Goal: Navigation & Orientation: Find specific page/section

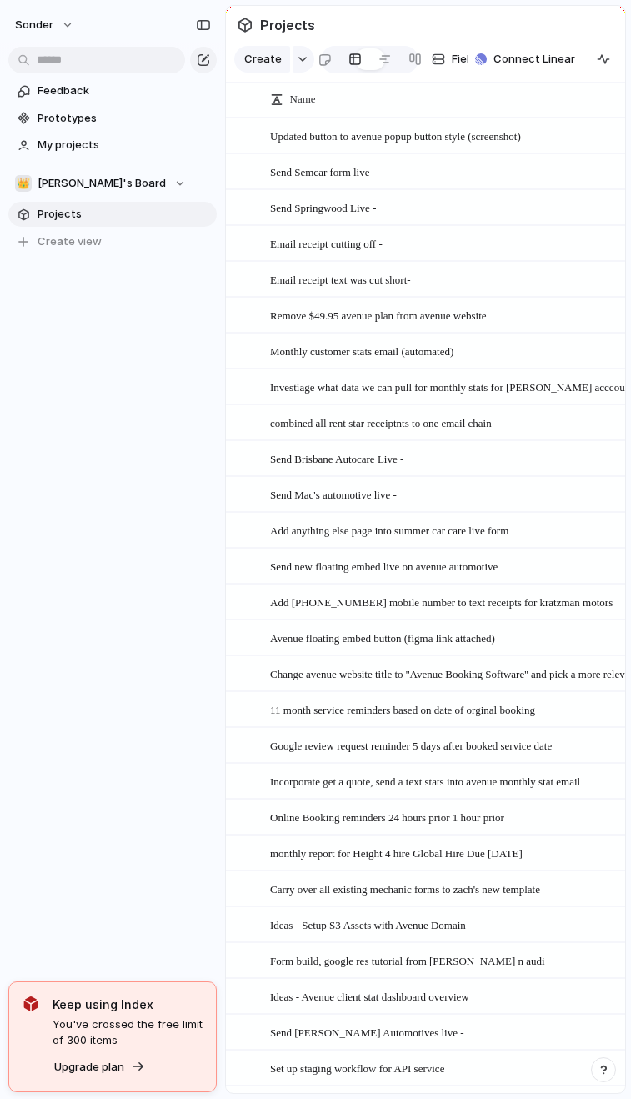
scroll to position [185, 0]
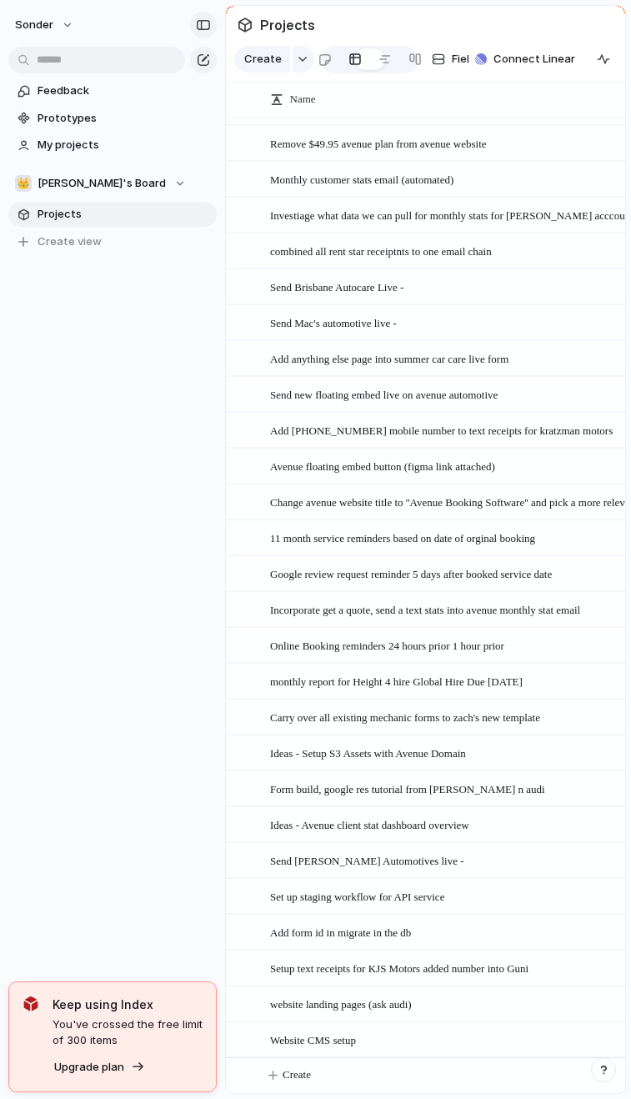
click at [200, 23] on div "button" at bounding box center [203, 25] width 15 height 12
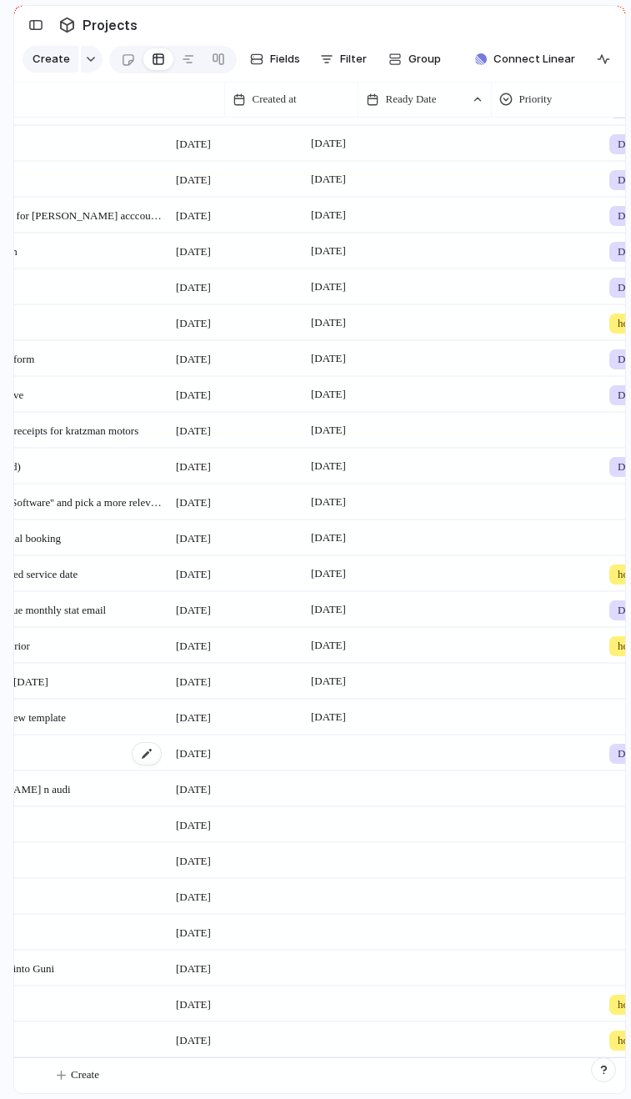
scroll to position [0, 0]
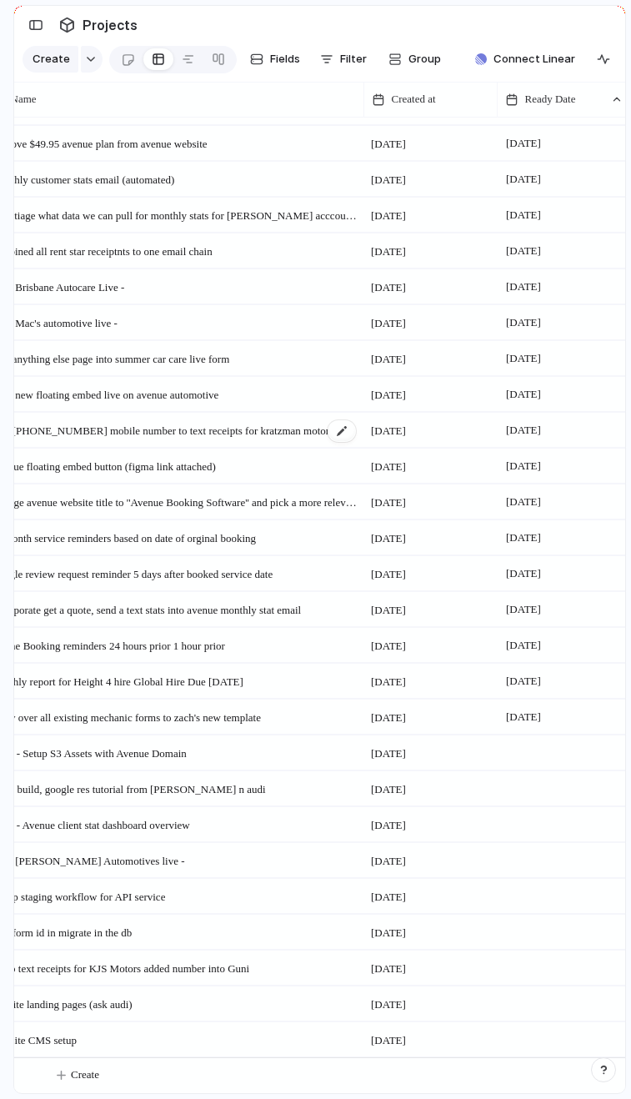
click at [237, 428] on span "Add [PHONE_NUMBER] mobile number to text receipts for kratzman motors" at bounding box center [162, 429] width 343 height 19
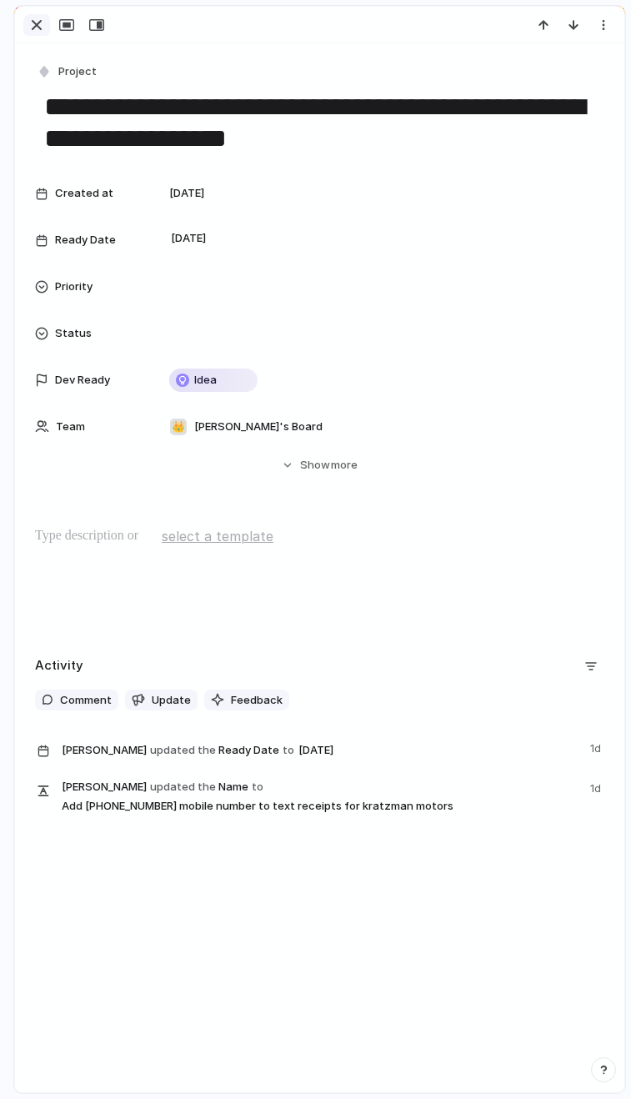
click at [42, 28] on div "button" at bounding box center [37, 25] width 20 height 20
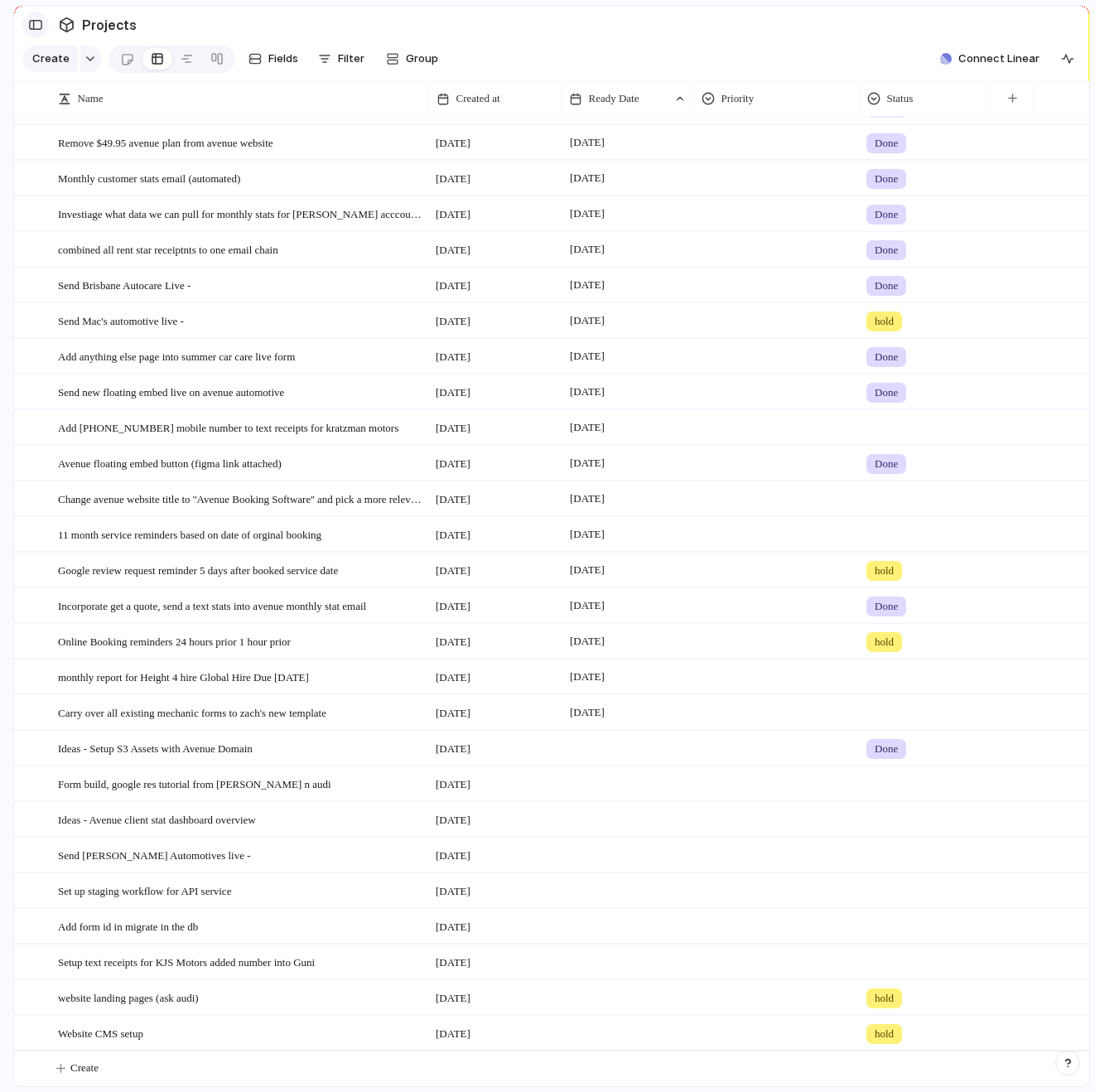
click at [35, 24] on div "button" at bounding box center [35, 25] width 15 height 12
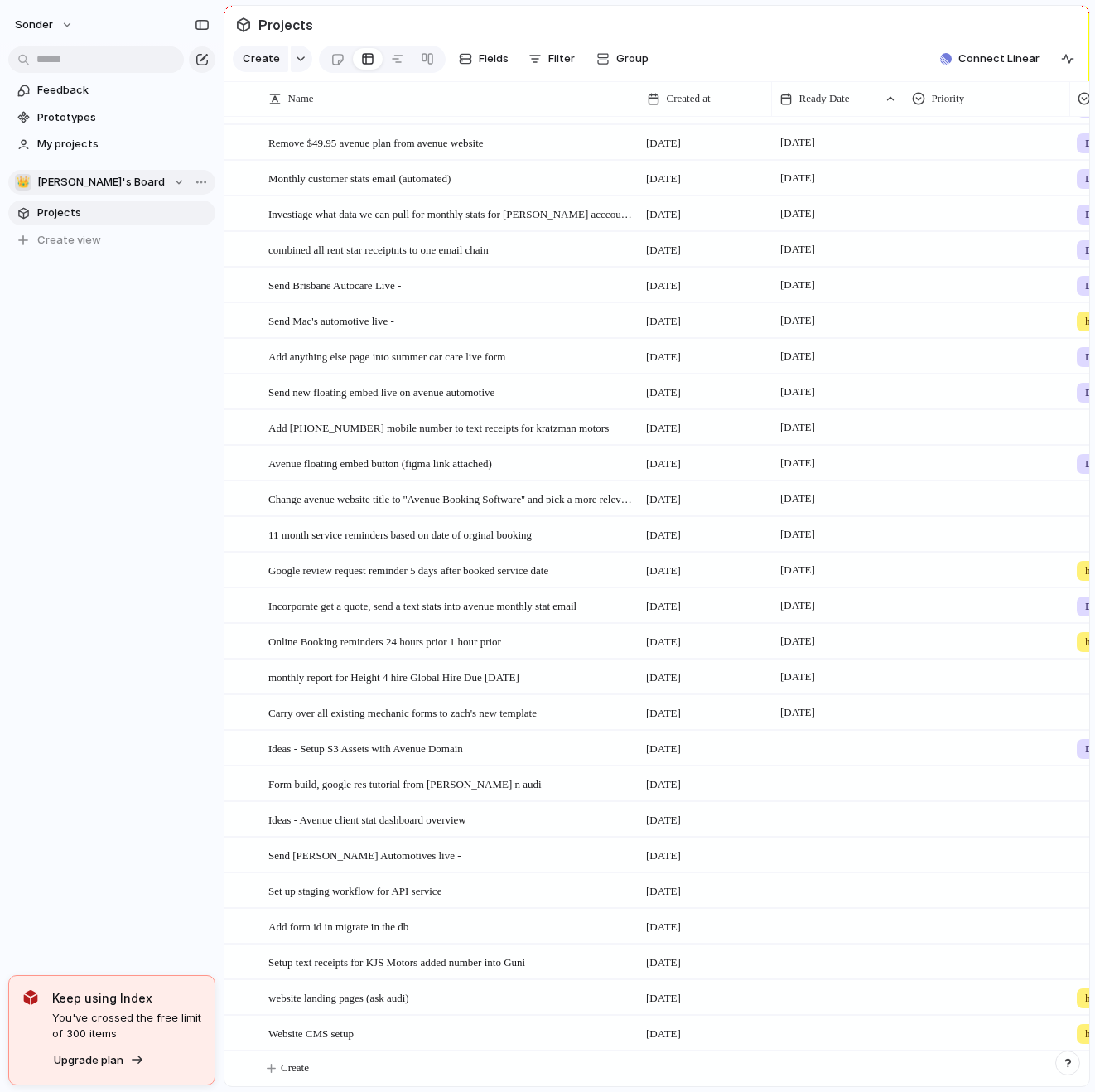
click at [86, 184] on span "[PERSON_NAME]'s Board" at bounding box center [101, 182] width 127 height 17
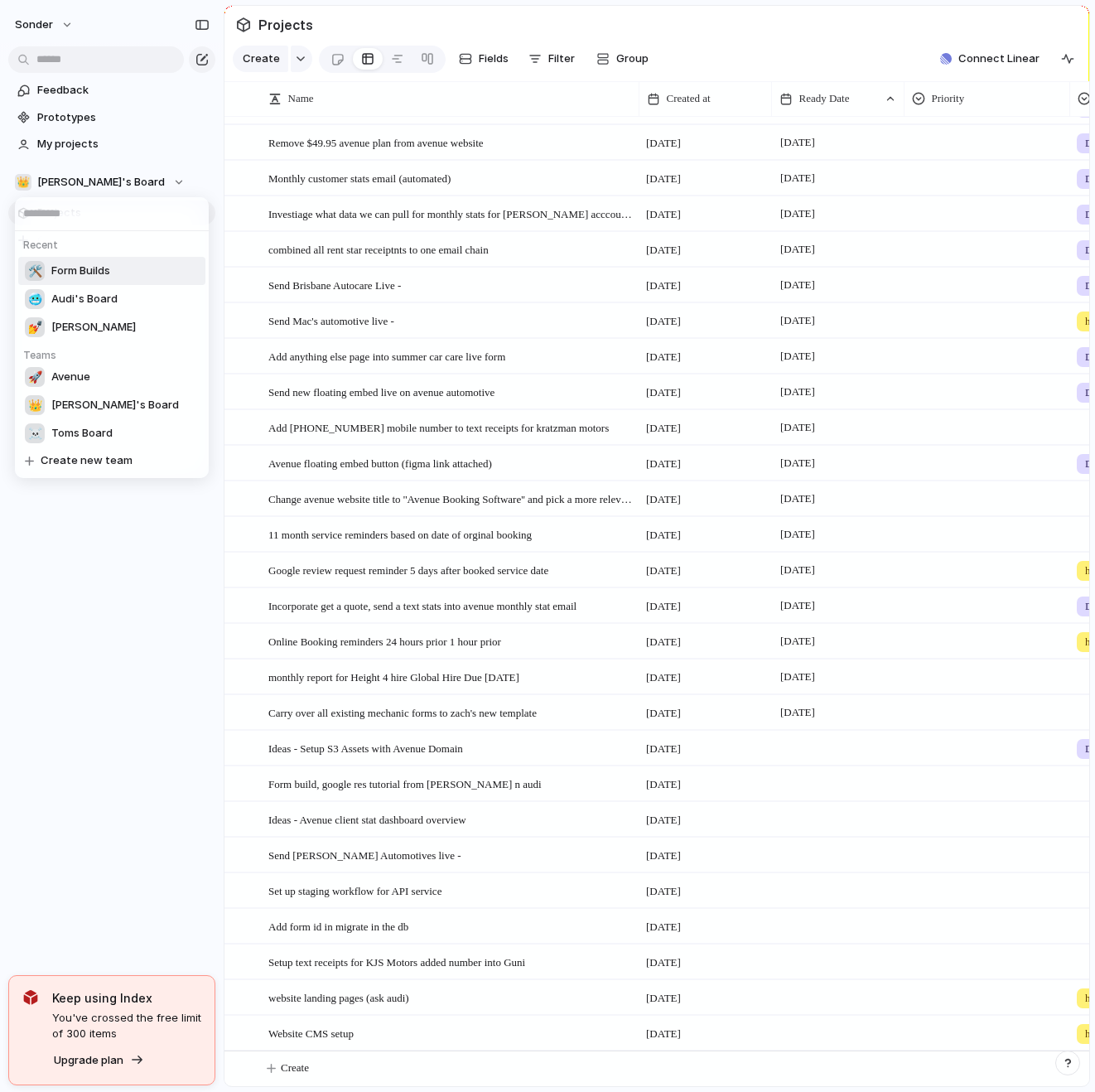
click at [73, 265] on span "Form Builds" at bounding box center [80, 270] width 59 height 17
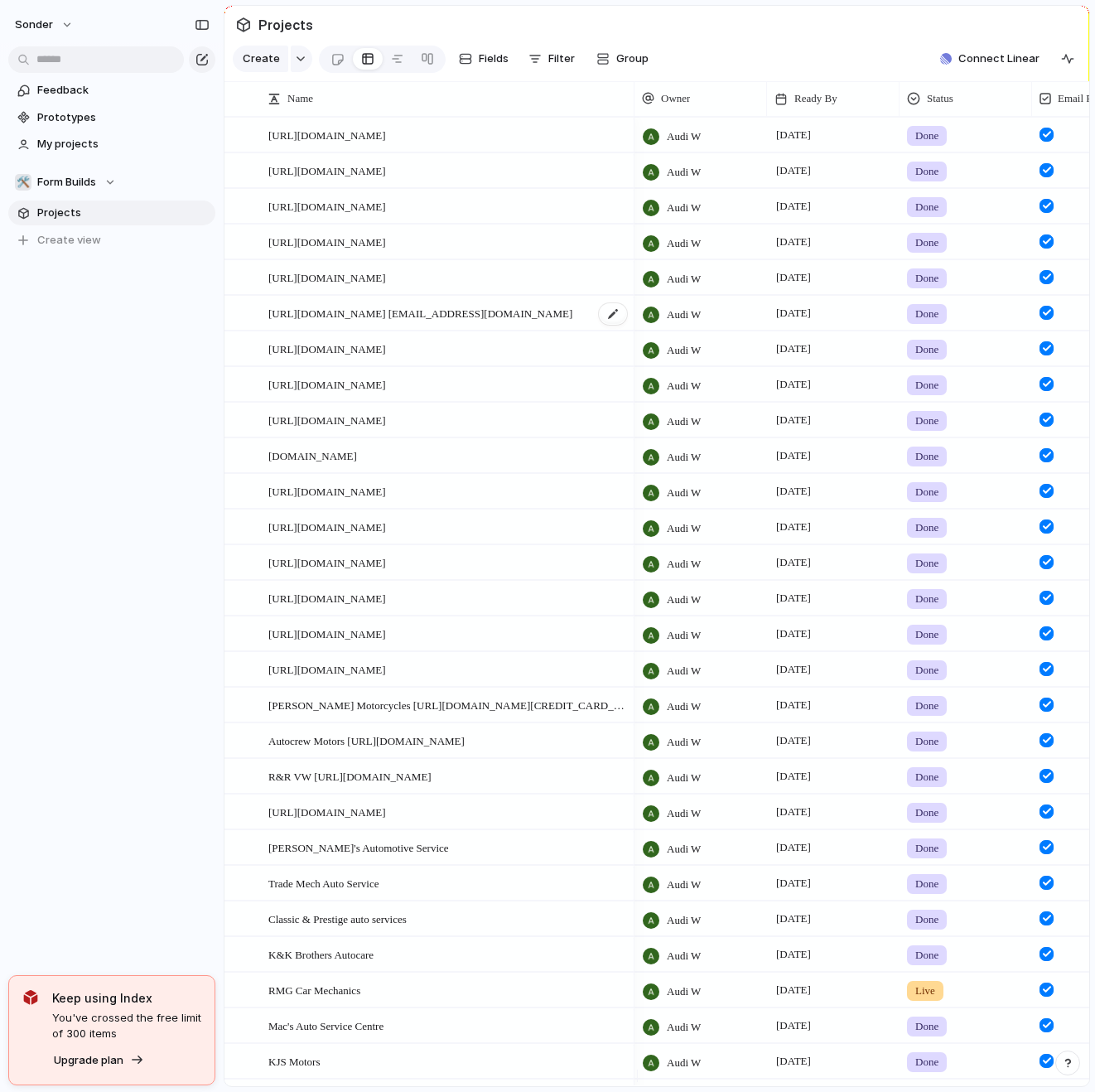
scroll to position [291, 0]
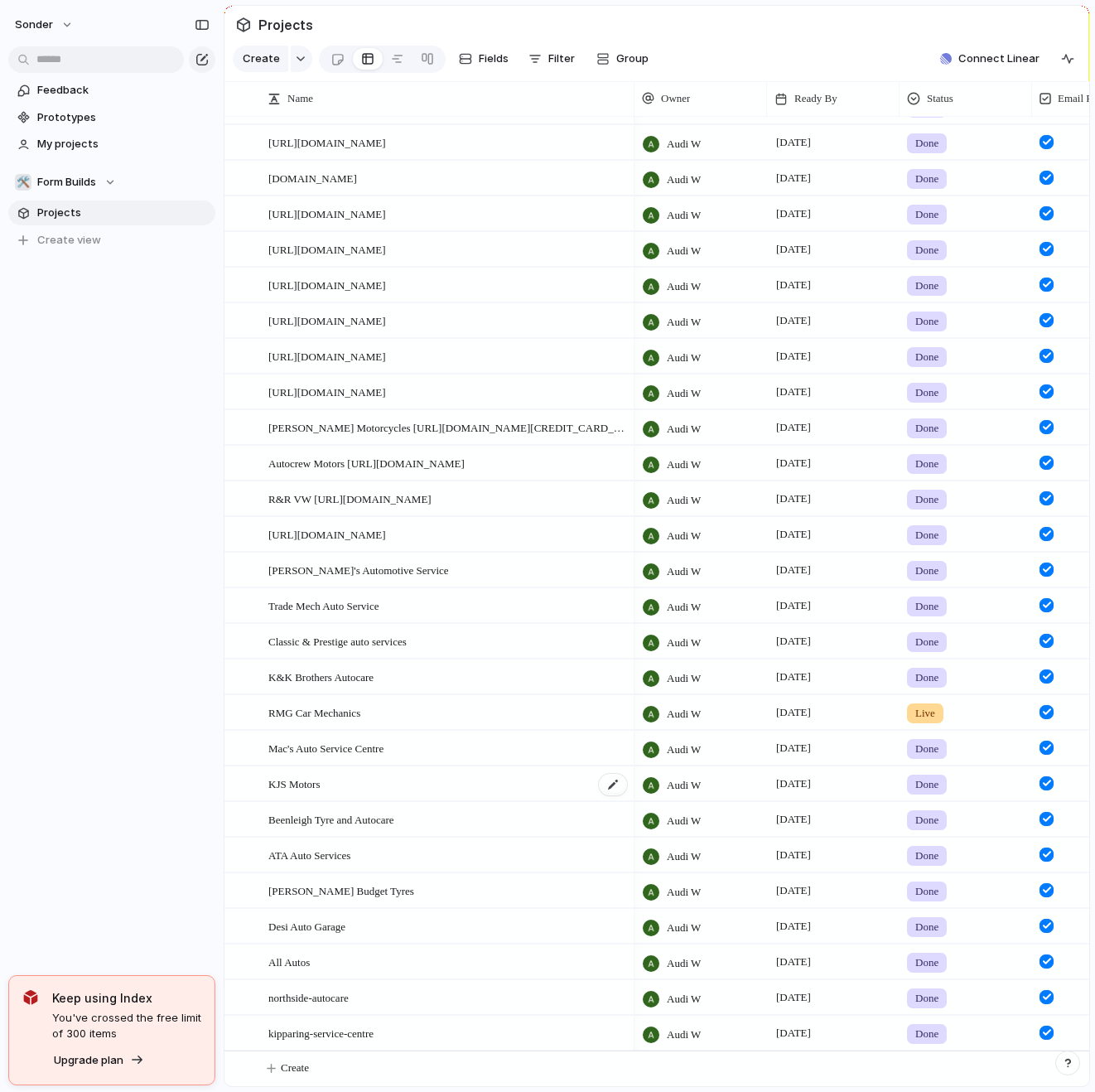
click at [280, 786] on span "KJS Motors" at bounding box center [294, 783] width 53 height 19
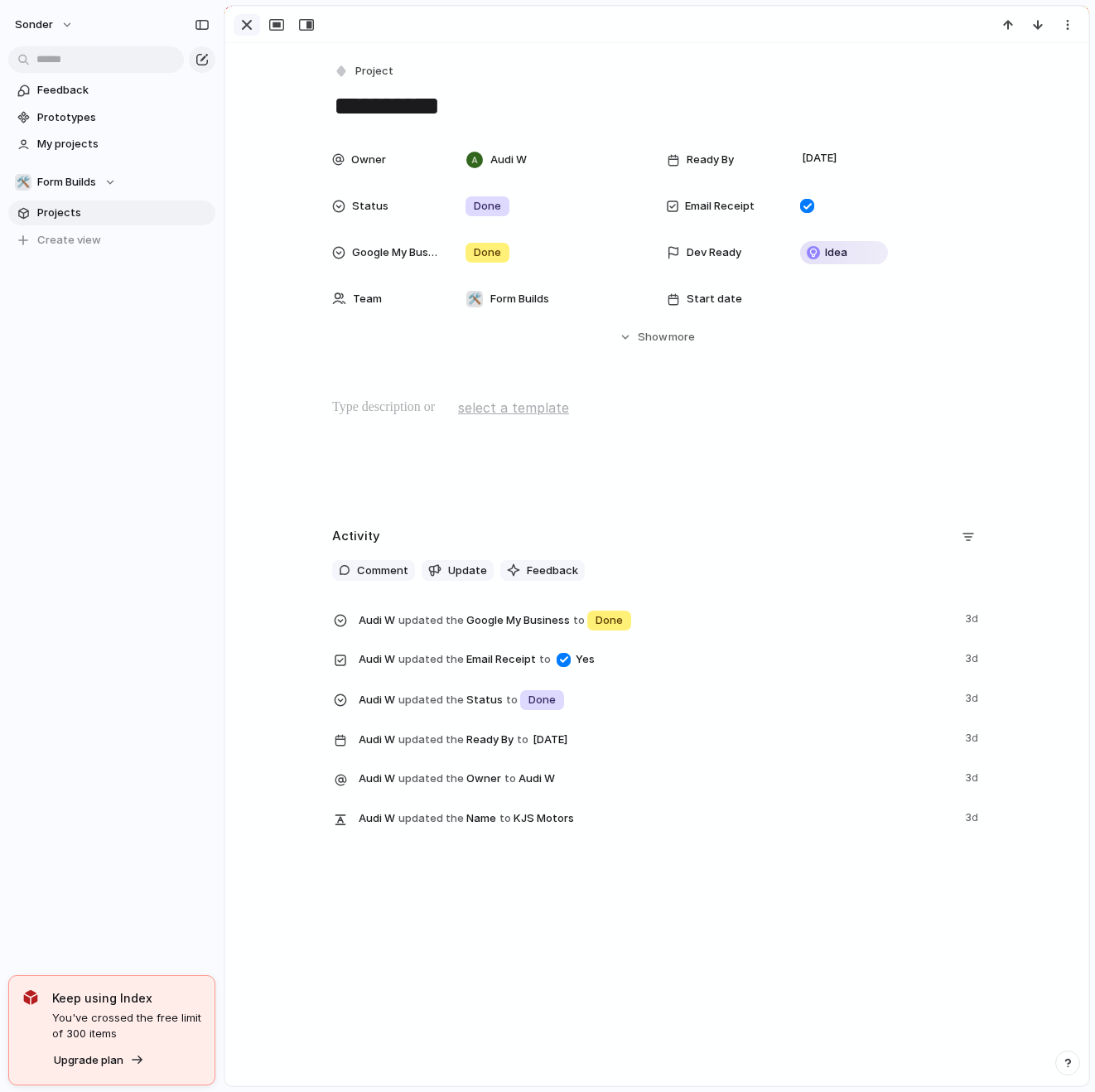
click at [240, 31] on div "button" at bounding box center [247, 25] width 20 height 20
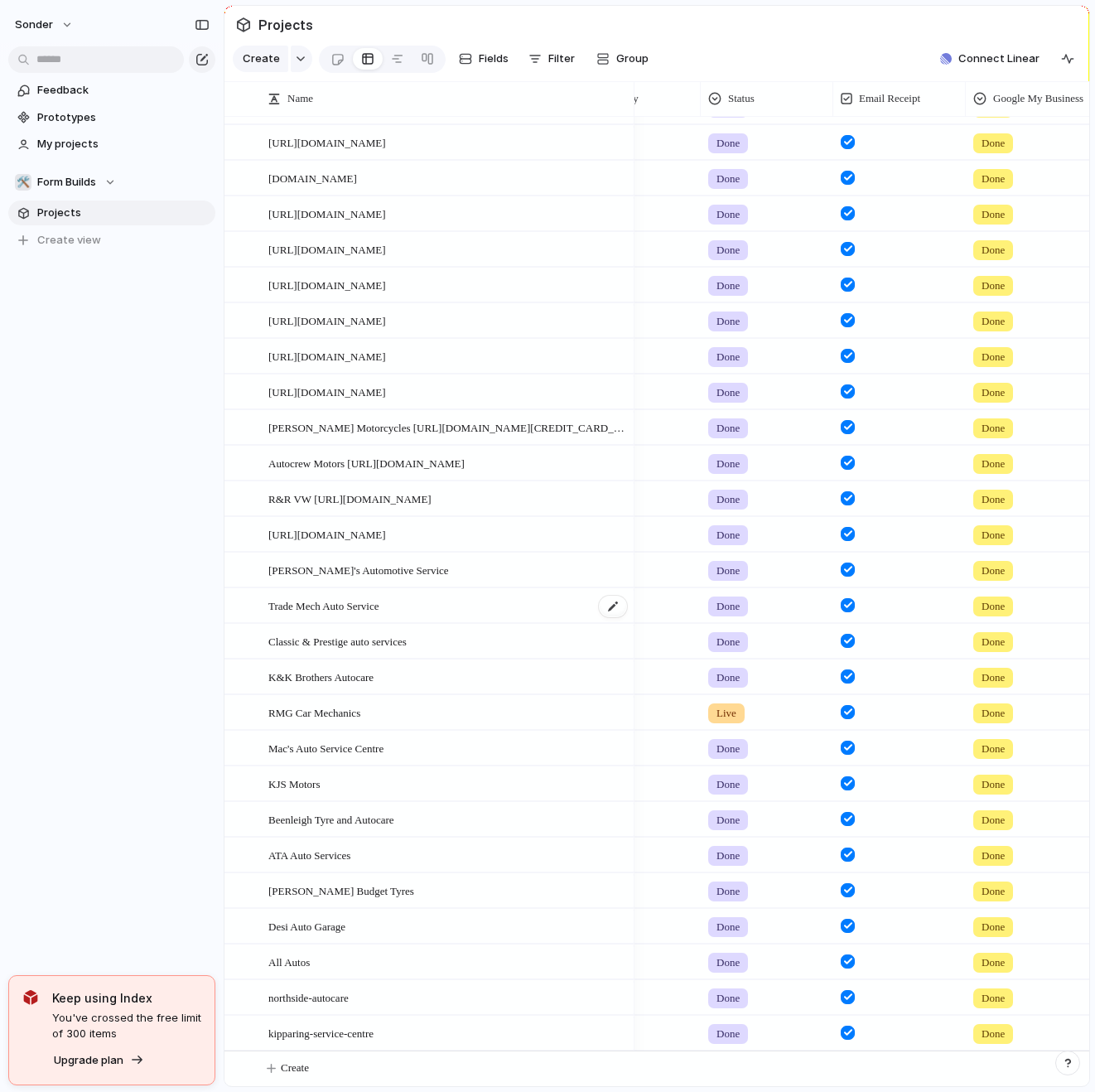
scroll to position [0, 237]
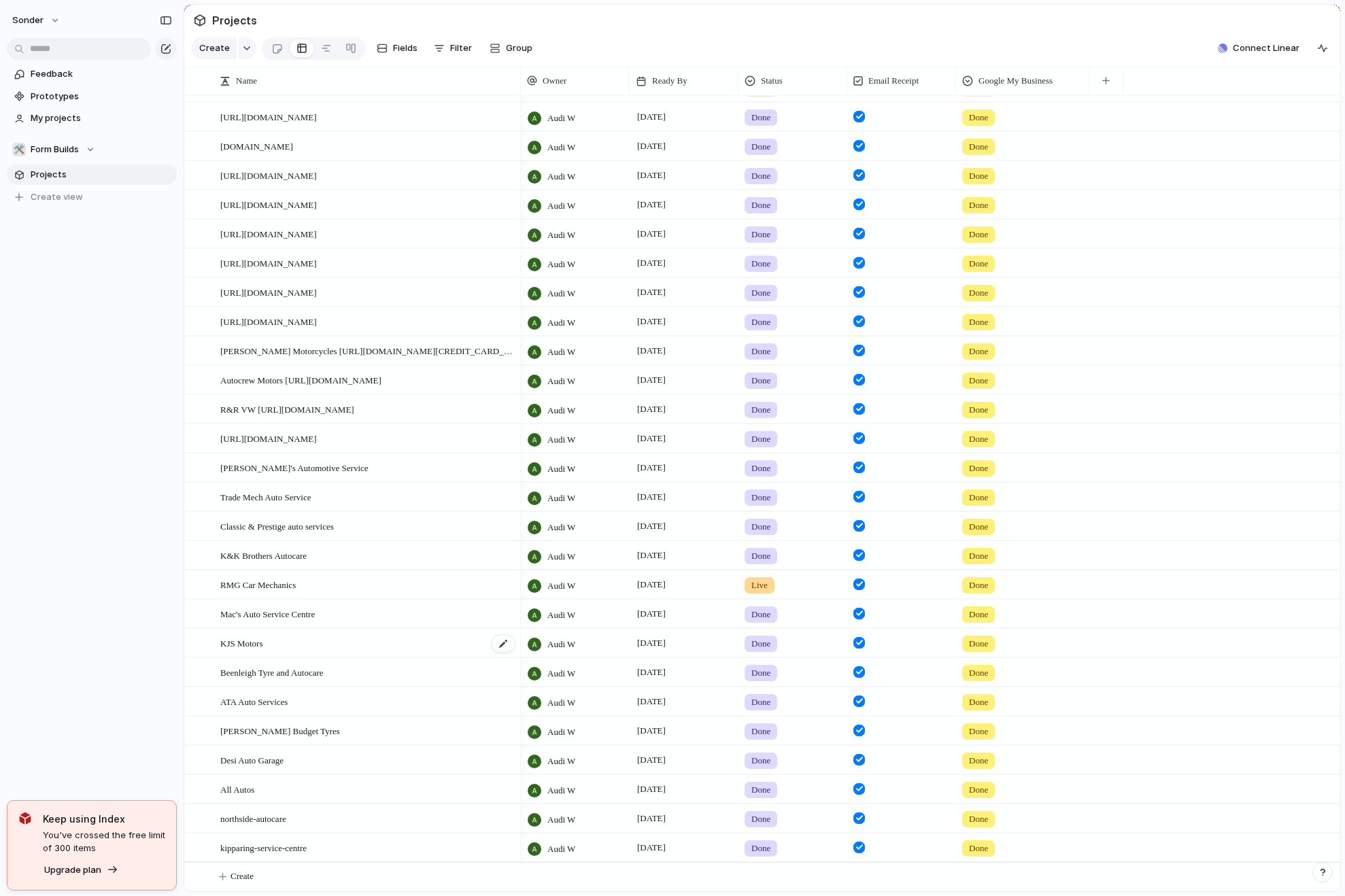
click at [371, 640] on div "KJS Motors" at bounding box center [368, 643] width 296 height 28
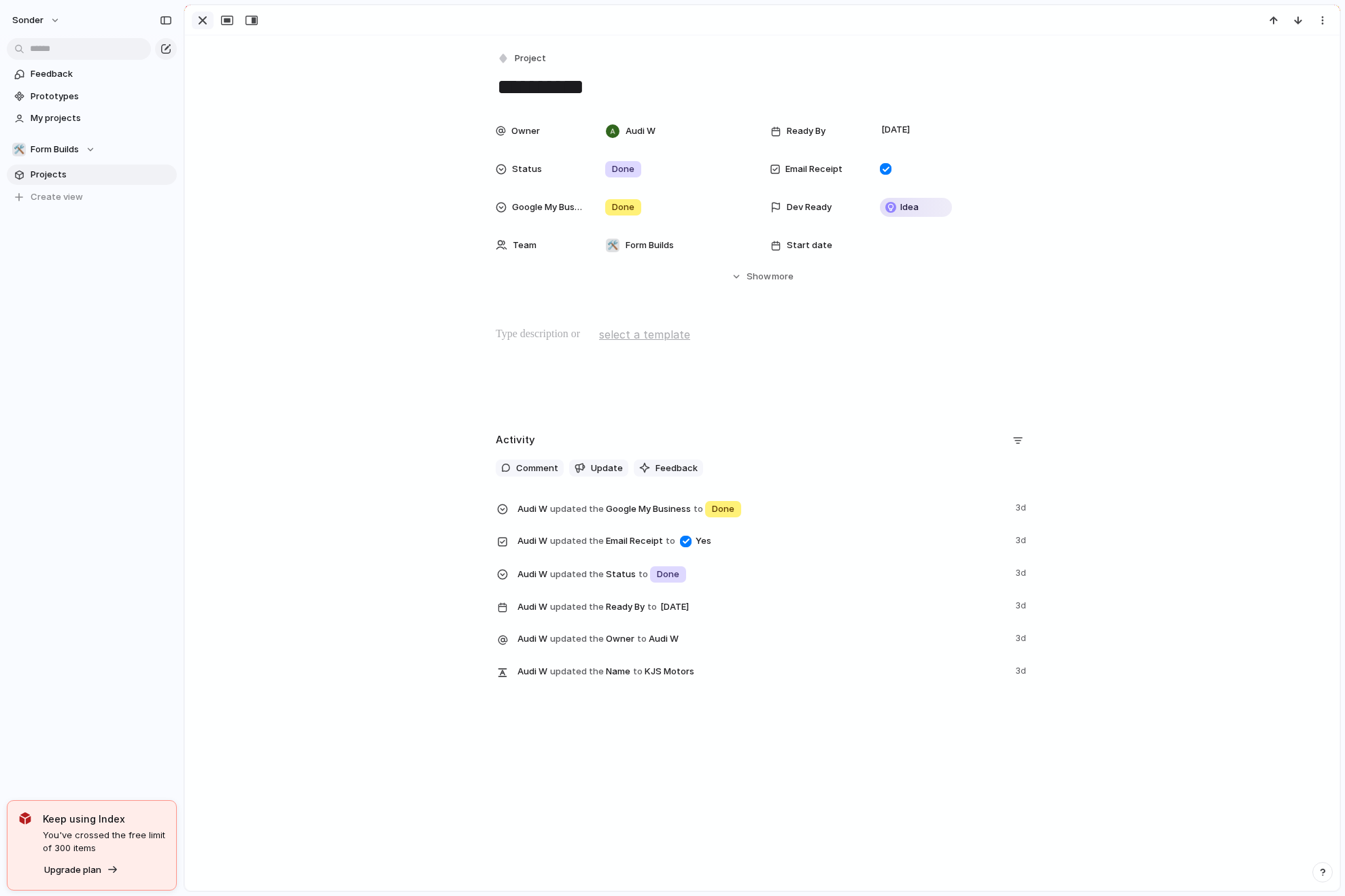
click at [201, 22] on div "button" at bounding box center [203, 20] width 16 height 16
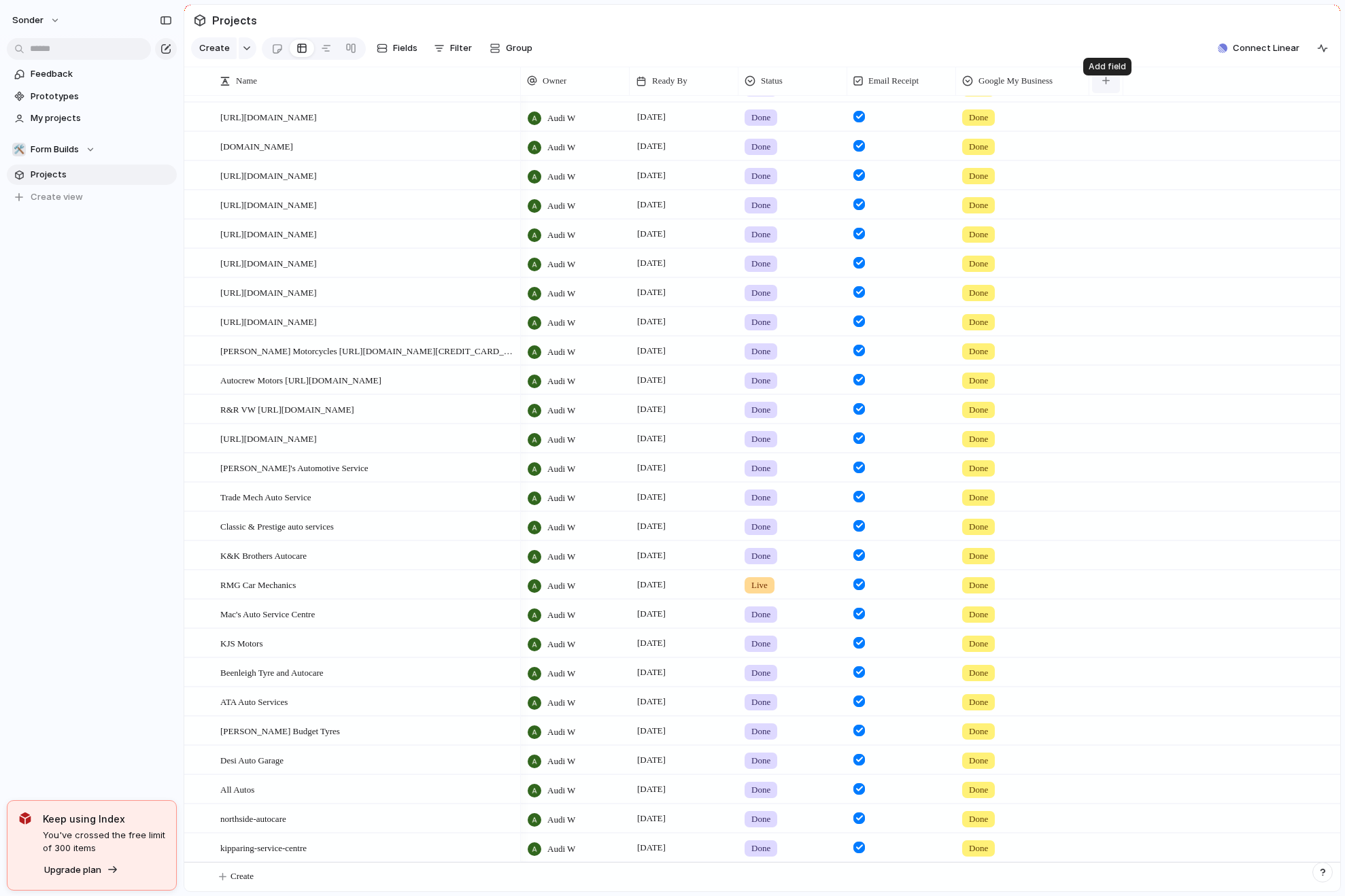
click at [514, 90] on button "button" at bounding box center [1105, 81] width 28 height 24
drag, startPoint x: 892, startPoint y: 373, endPoint x: 885, endPoint y: 377, distance: 8.1
click at [514, 374] on div "Created at Created by Customer Design Dev Ready Duplicate Effort Estimate (week…" at bounding box center [672, 448] width 1345 height 896
click at [409, 638] on div "KJS Motors" at bounding box center [368, 643] width 296 height 28
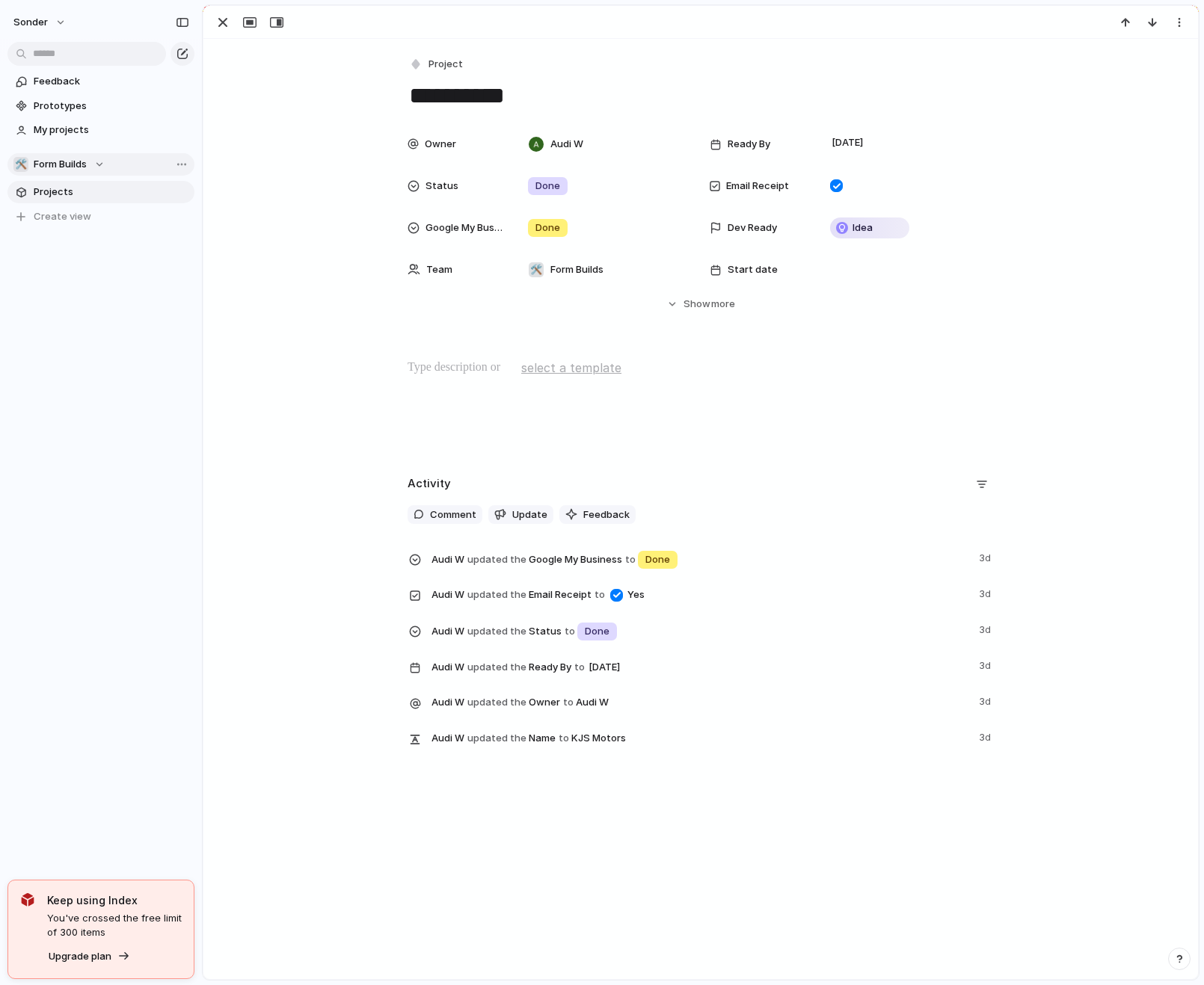
click at [73, 167] on span "Form Builds" at bounding box center [60, 164] width 53 height 15
click at [78, 252] on div "👑 [PERSON_NAME]'s Board" at bounding box center [91, 245] width 139 height 18
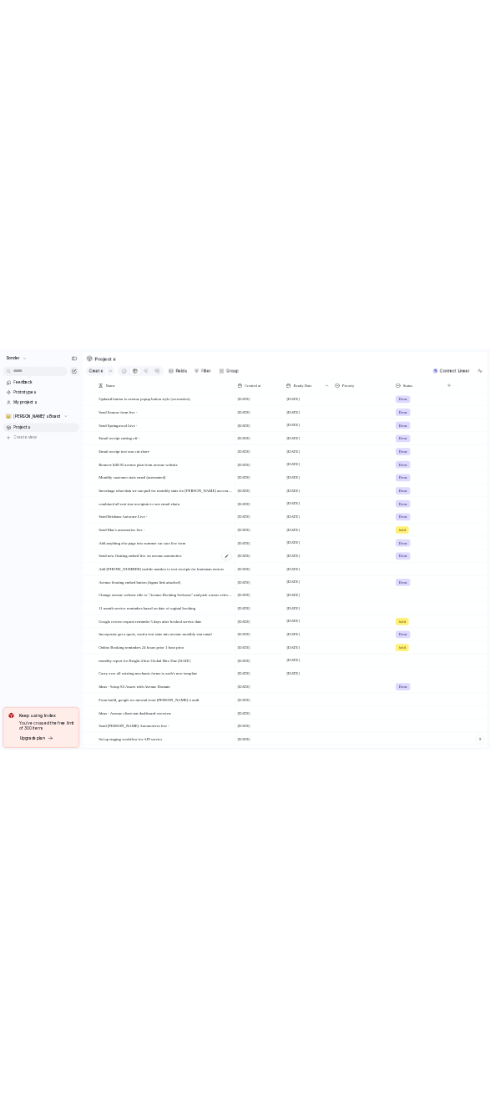
scroll to position [185, 0]
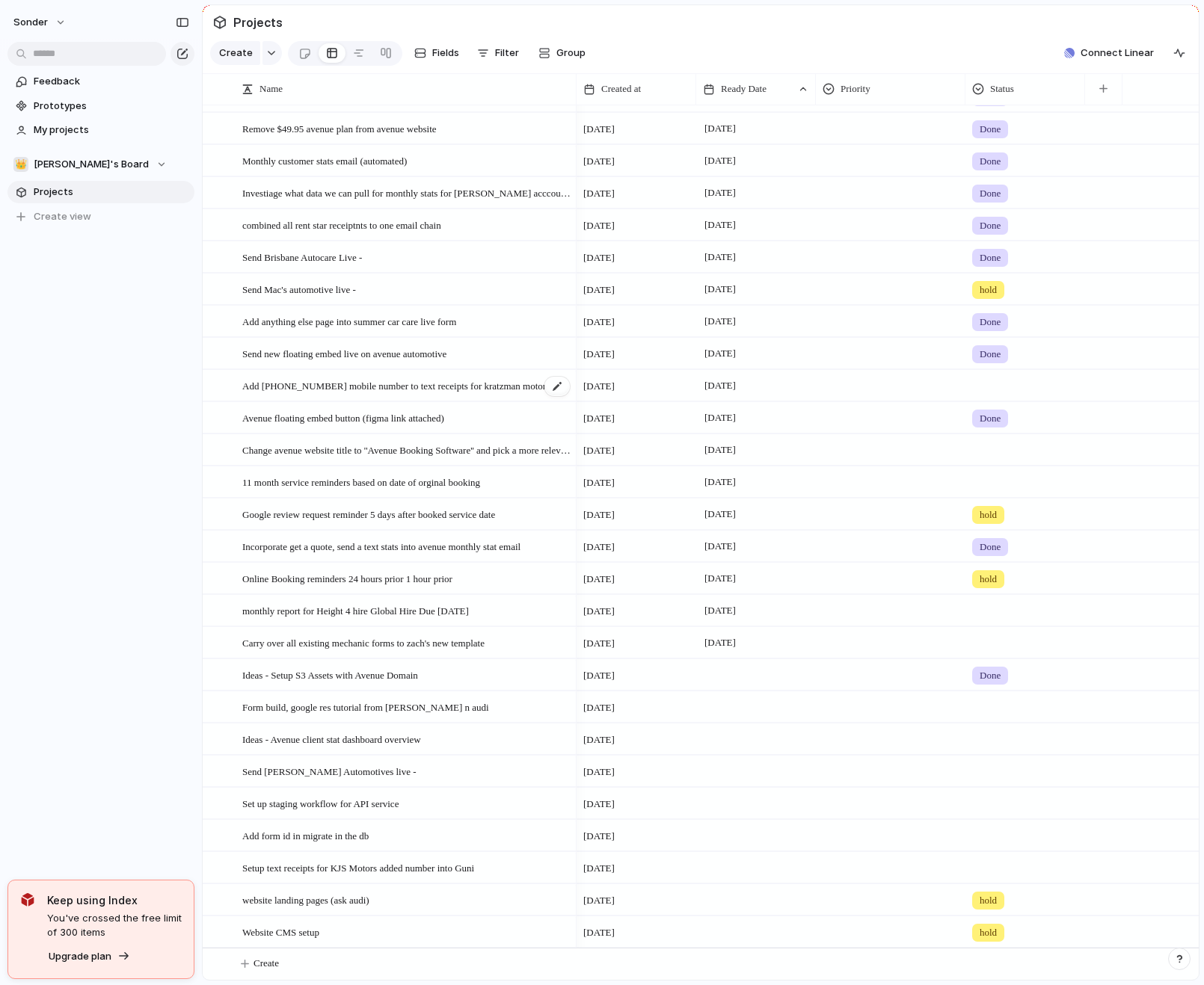
click at [389, 387] on span "Add [PHONE_NUMBER] mobile number to text receipts for kratzman motors" at bounding box center [395, 384] width 307 height 17
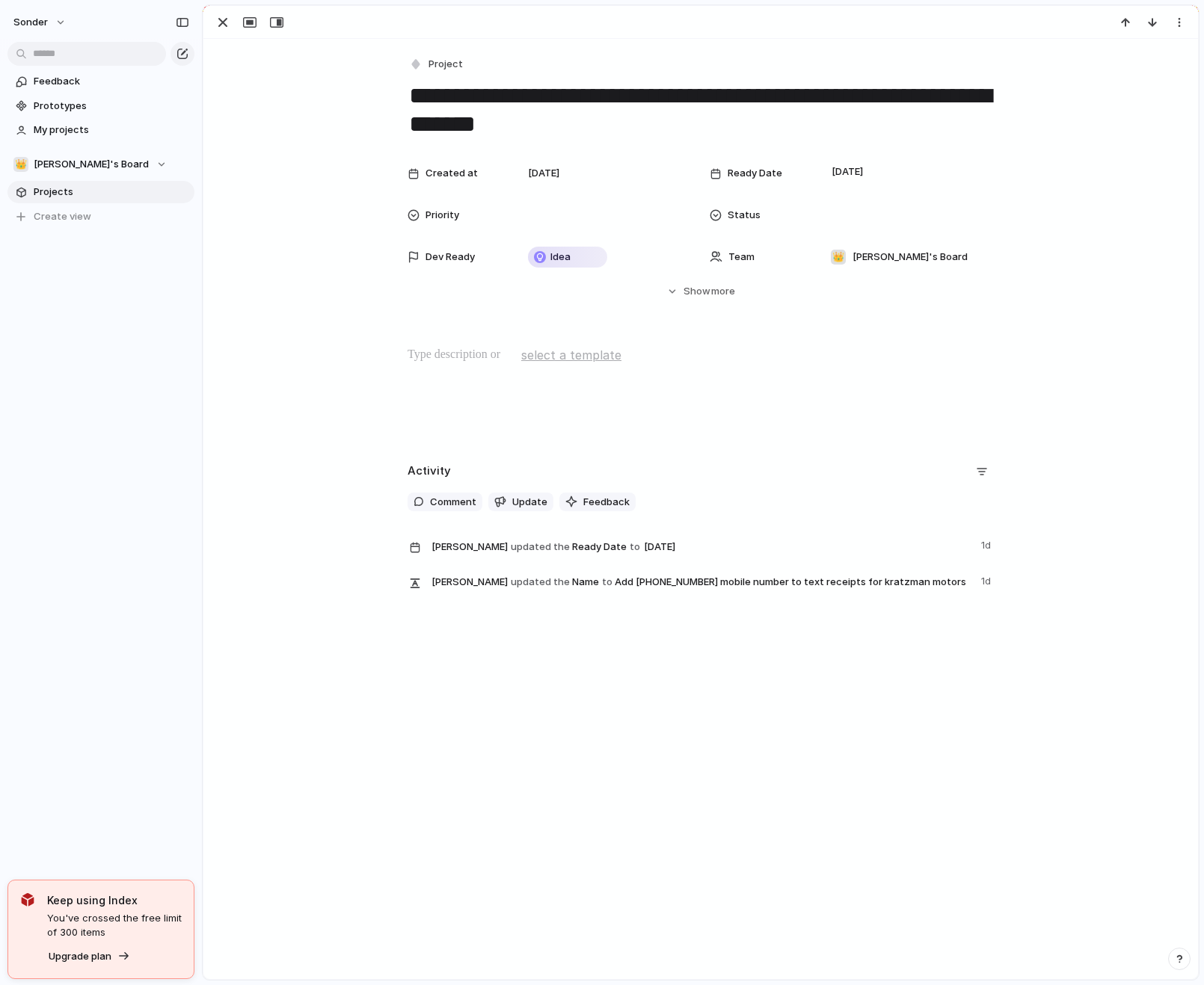
drag, startPoint x: 589, startPoint y: 127, endPoint x: 366, endPoint y: 120, distance: 223.1
click at [366, 120] on div "**********" at bounding box center [700, 323] width 994 height 568
click at [226, 22] on div "button" at bounding box center [223, 22] width 18 height 18
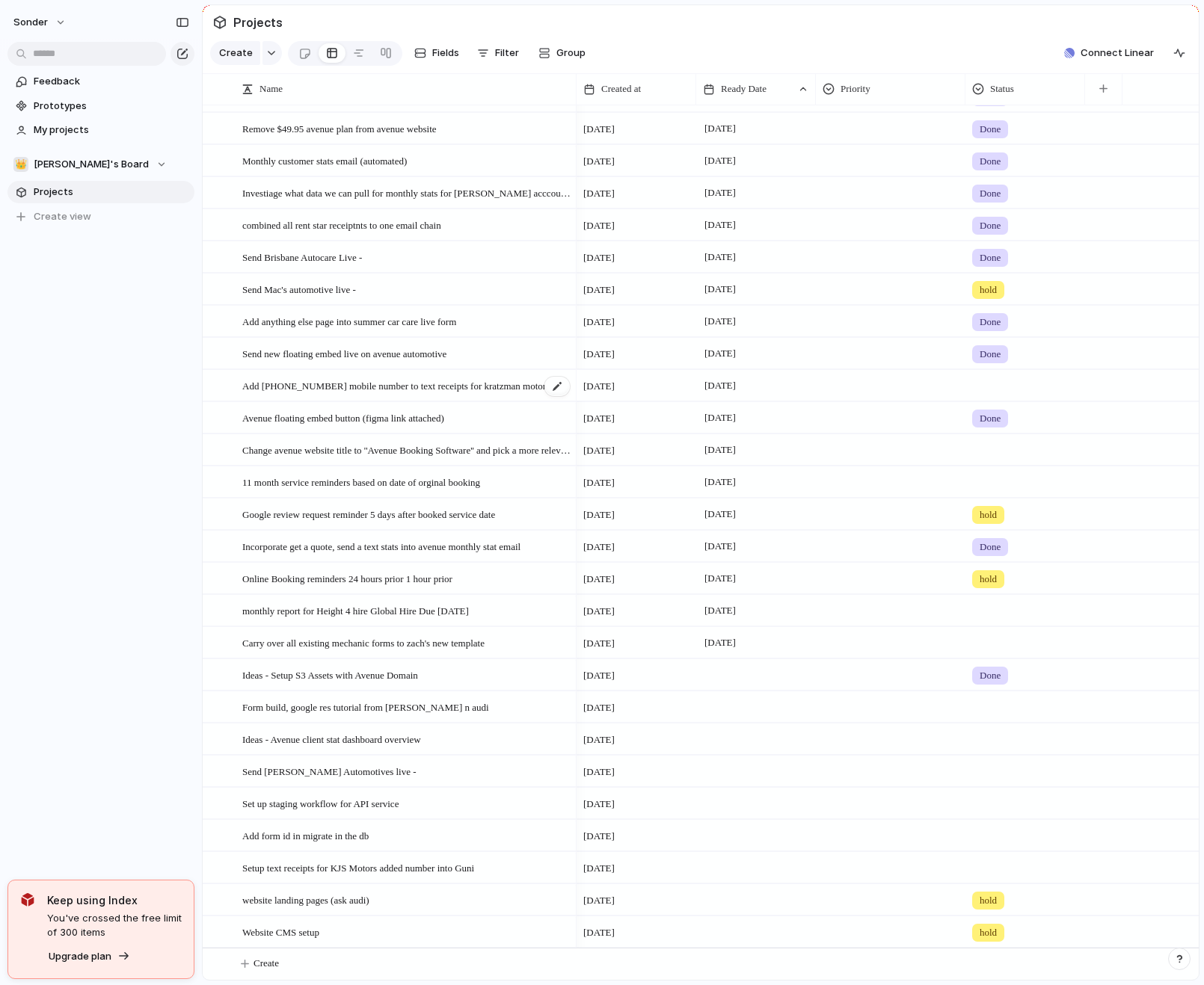
click at [386, 385] on span "Add [PHONE_NUMBER] mobile number to text receipts for kratzman motors" at bounding box center [395, 384] width 307 height 17
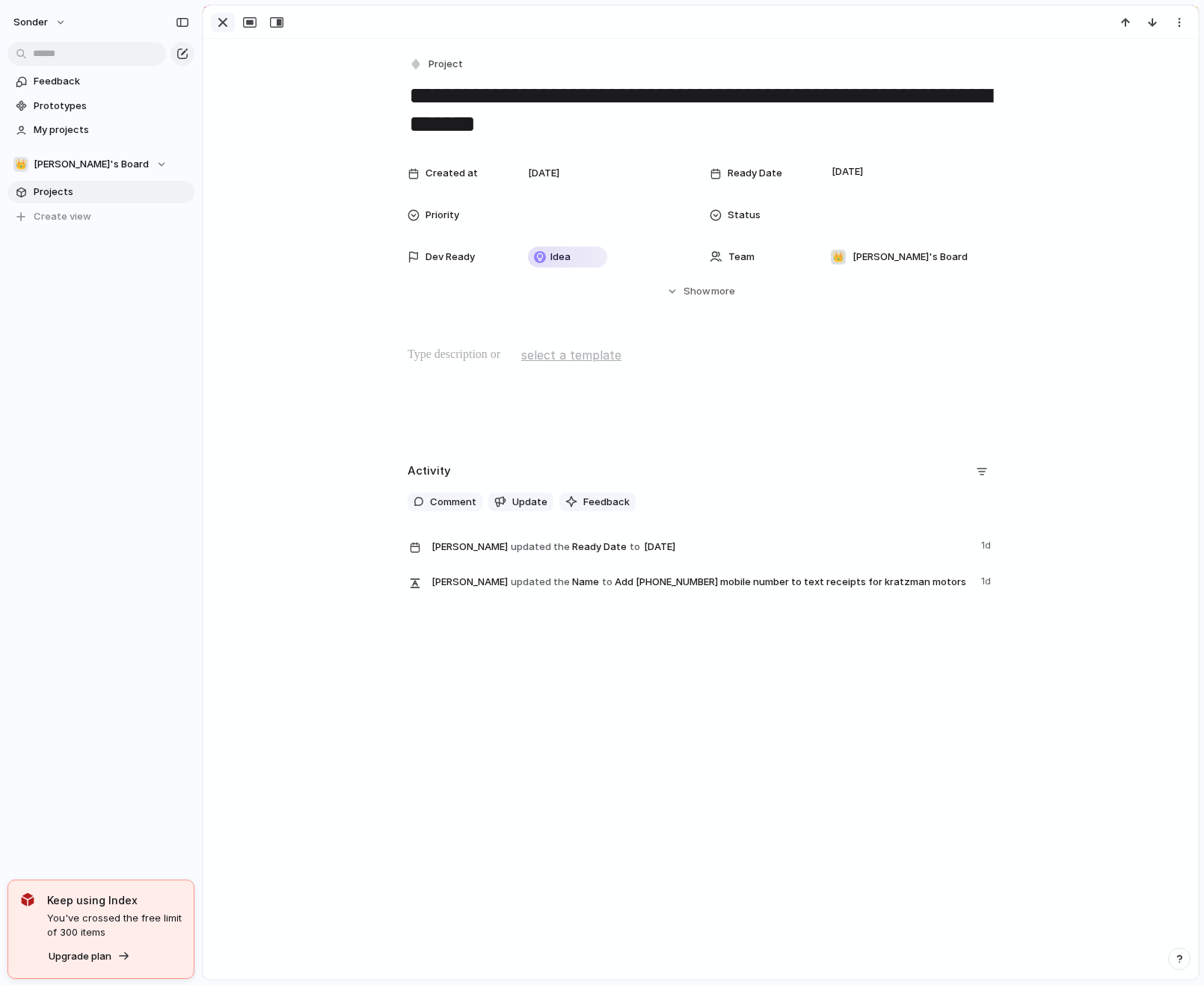
click at [221, 25] on div "button" at bounding box center [223, 22] width 18 height 18
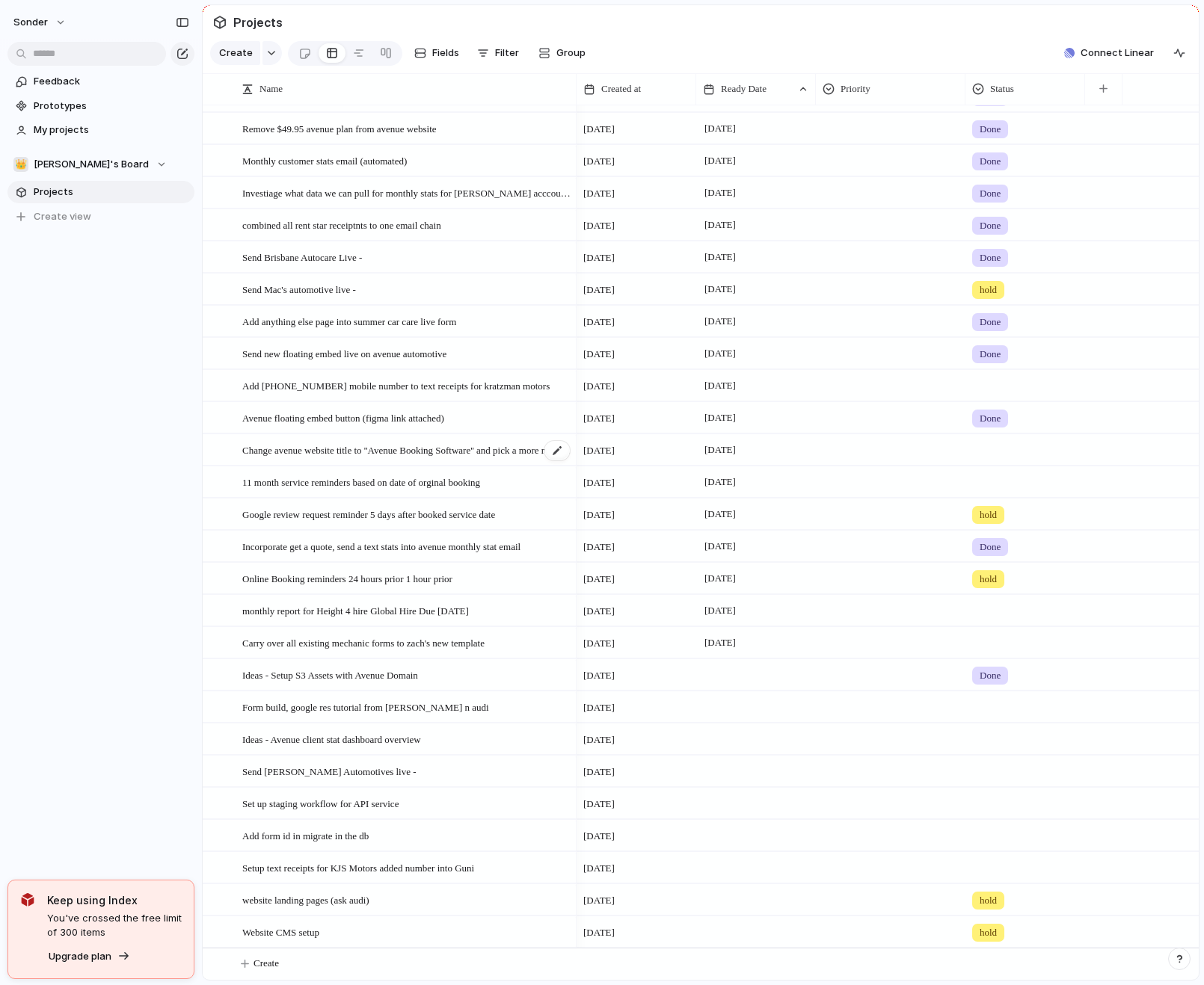
click at [421, 454] on span "Change avenue website title to ''Avenue Booking Software'' and pick a more rele…" at bounding box center [406, 449] width 329 height 17
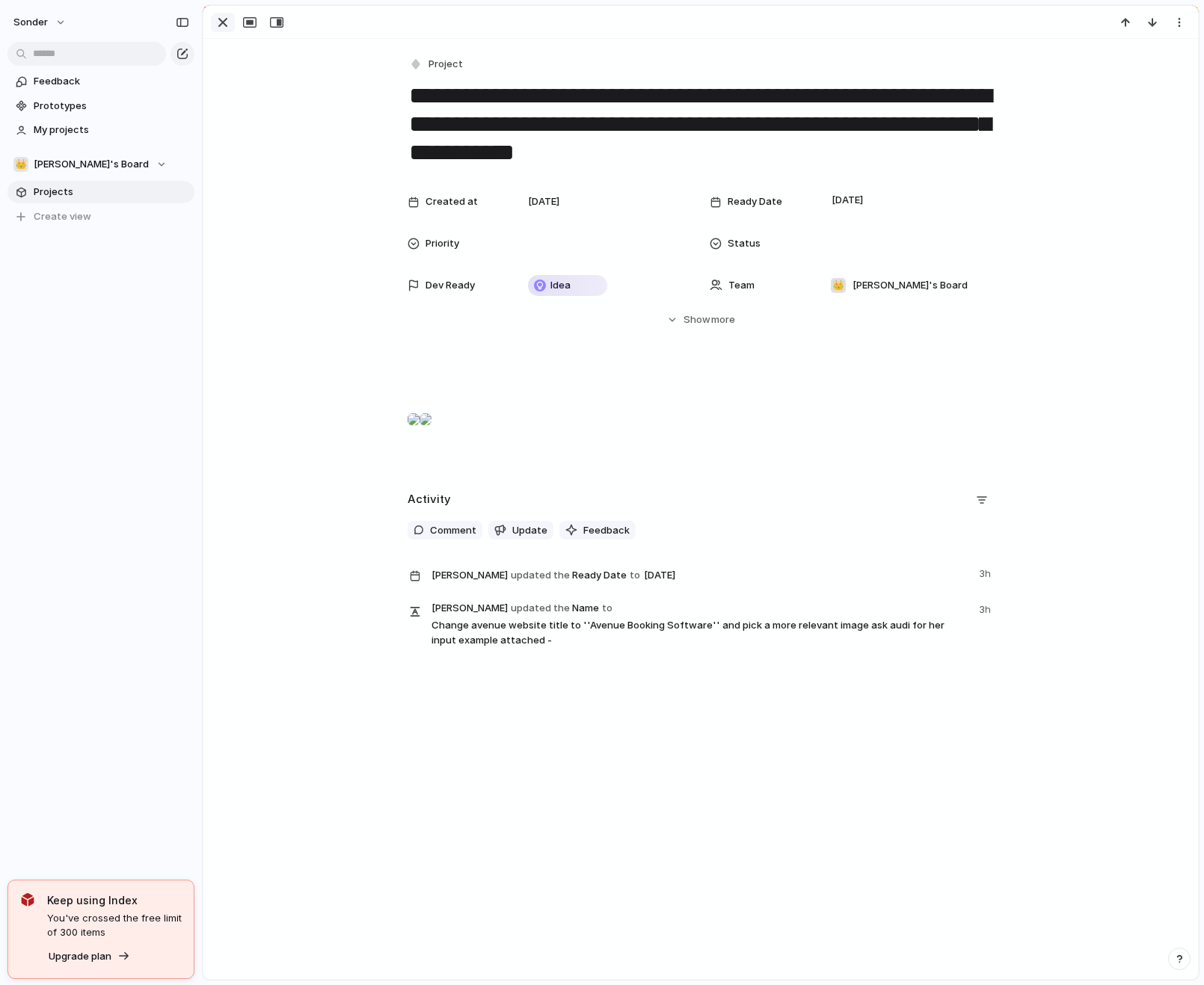
click at [224, 24] on div "button" at bounding box center [223, 22] width 18 height 18
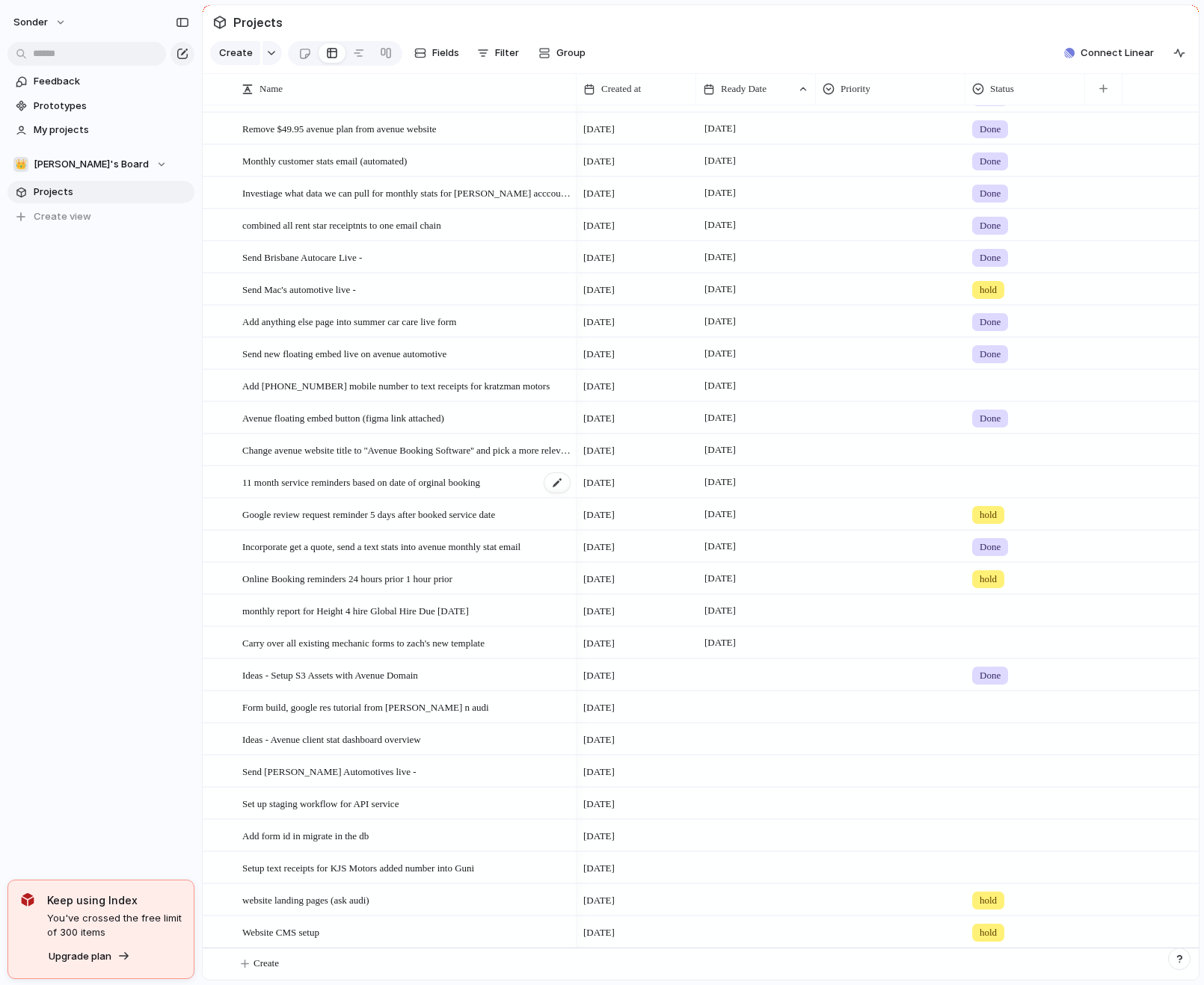
click at [429, 484] on span "11 month service reminders based on date of orginal booking" at bounding box center [360, 481] width 238 height 17
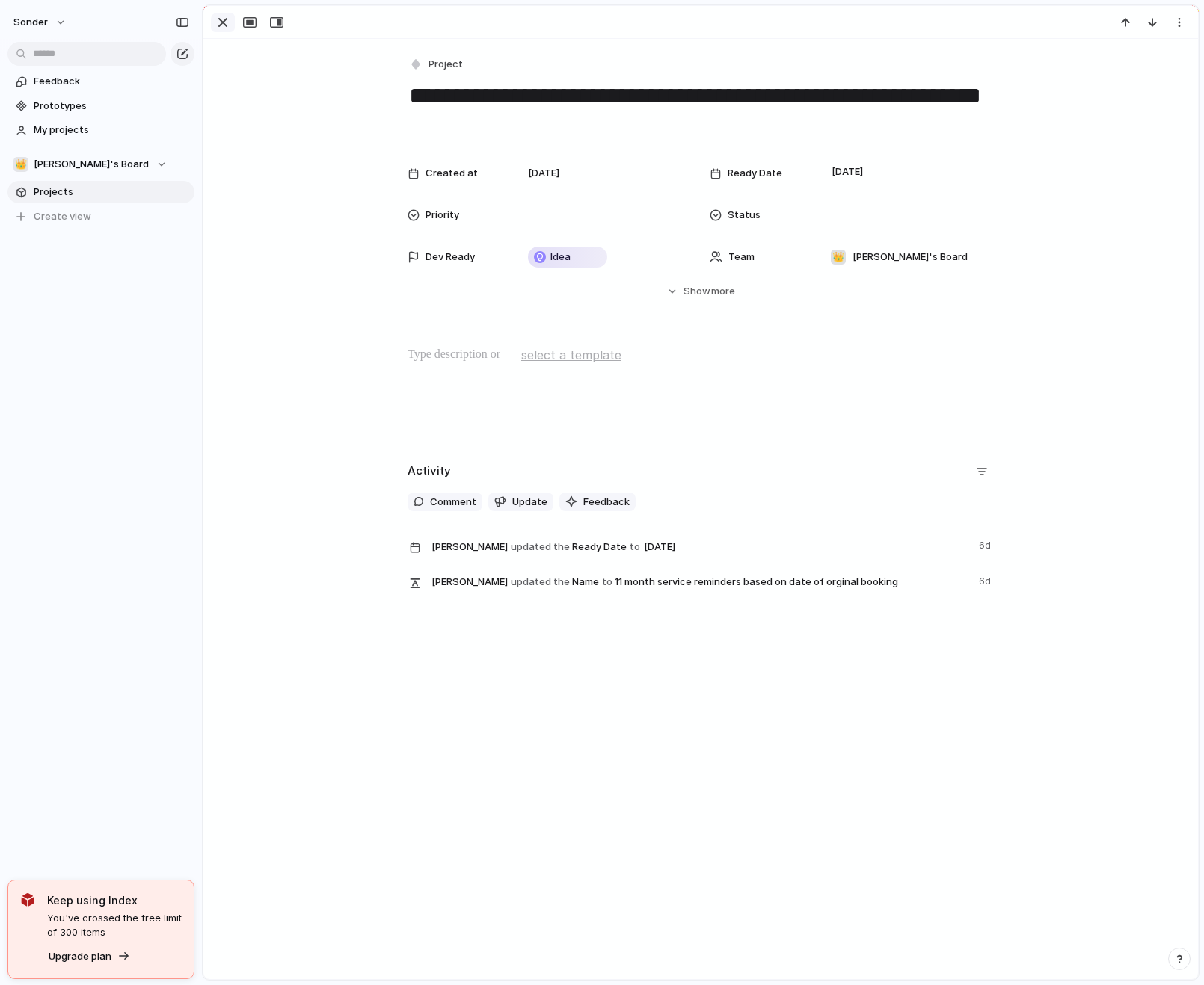
click at [219, 25] on div "button" at bounding box center [223, 22] width 18 height 18
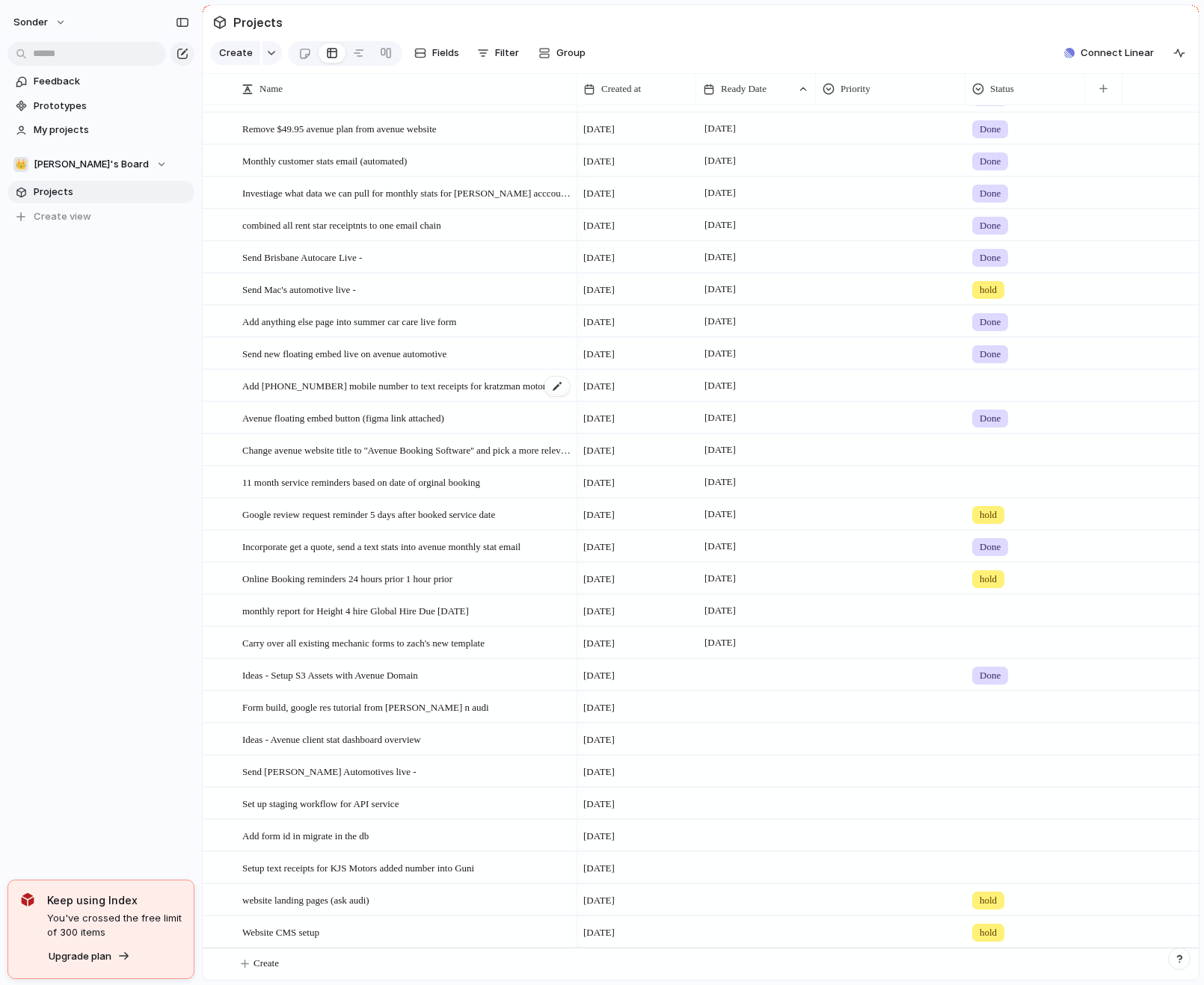
click at [453, 389] on span "Add [PHONE_NUMBER] mobile number to text receipts for kratzman motors" at bounding box center [395, 384] width 307 height 17
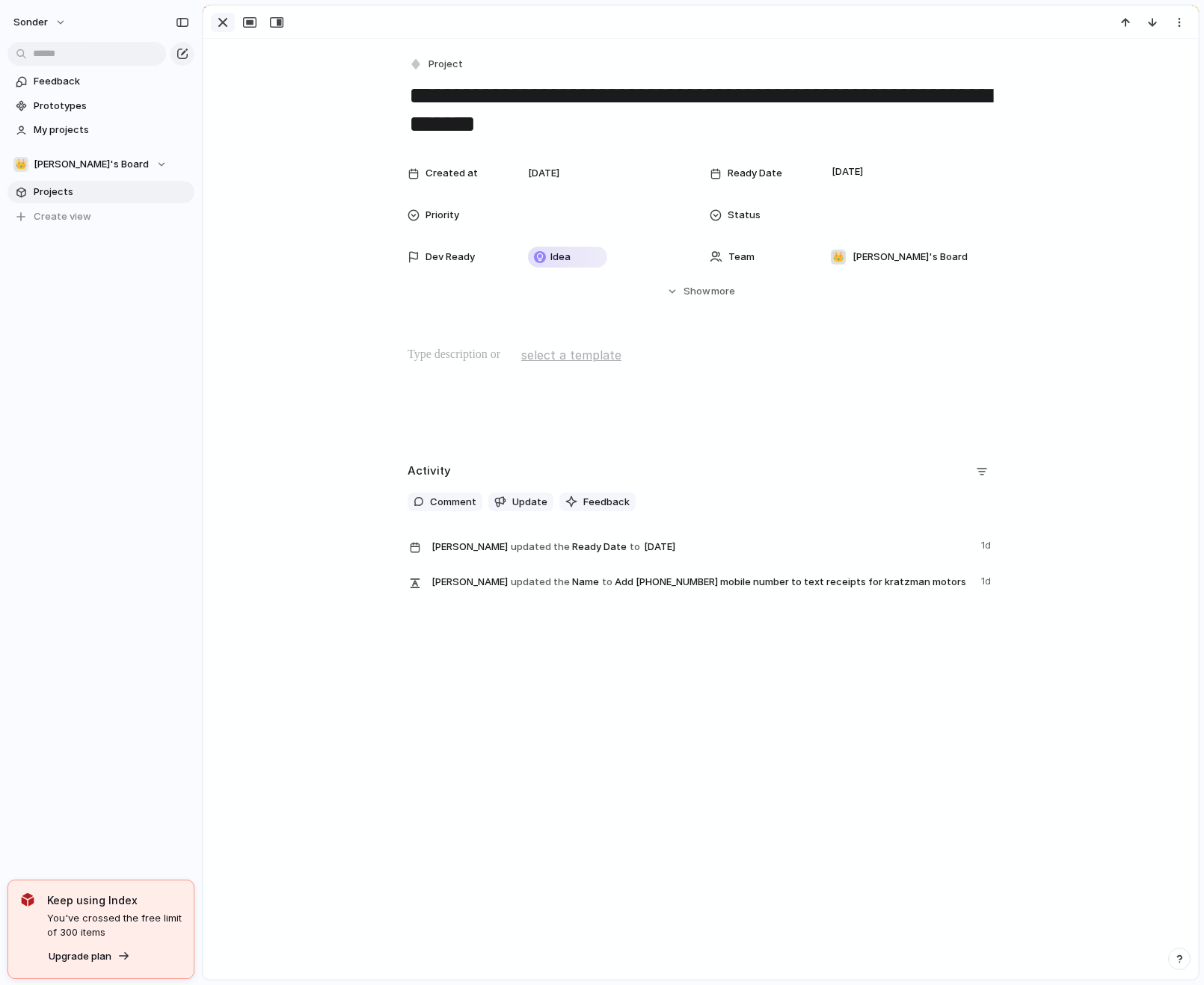
click at [222, 24] on div "button" at bounding box center [223, 22] width 18 height 18
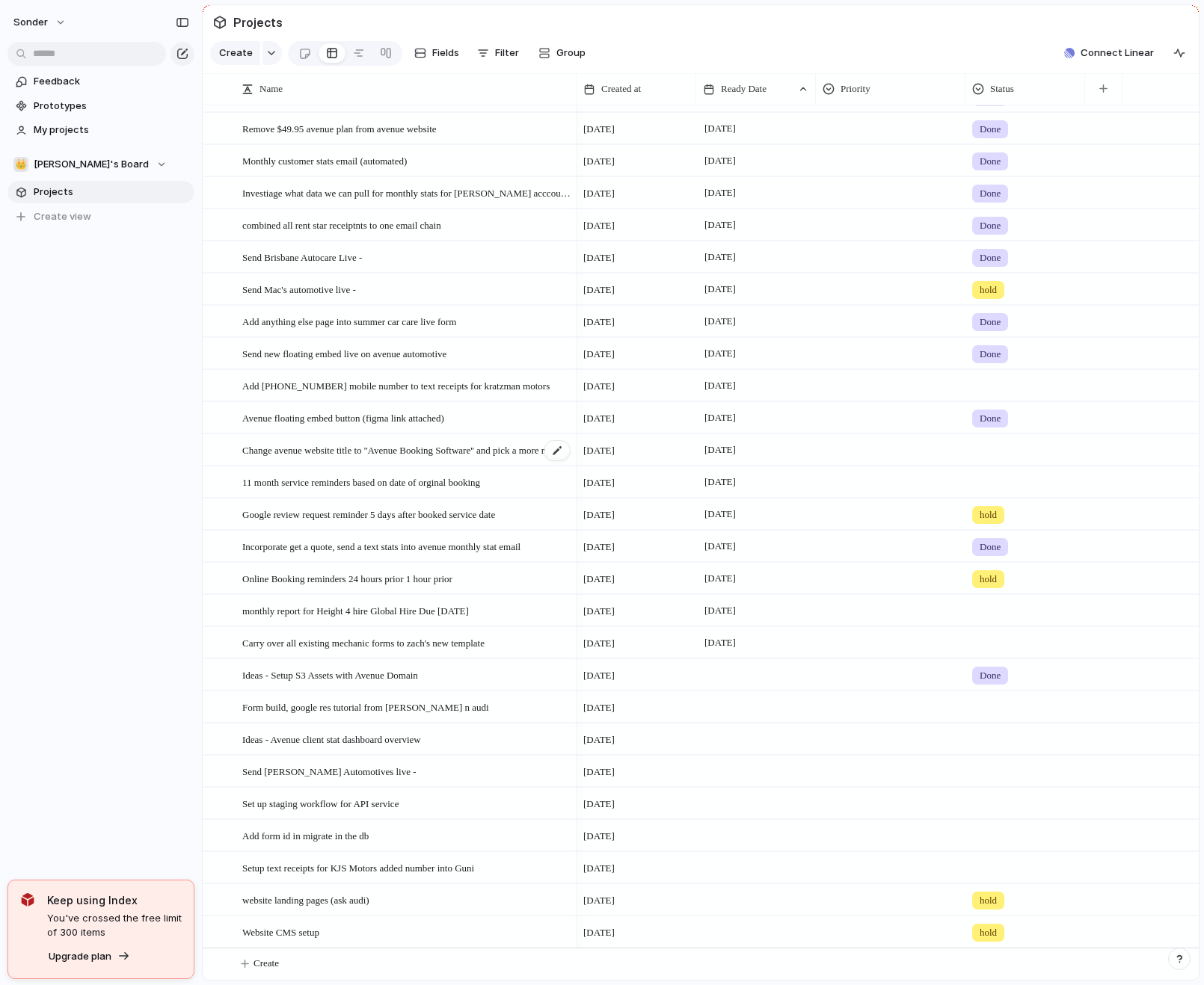
click at [426, 441] on span "Change avenue website title to ''Avenue Booking Software'' and pick a more rele…" at bounding box center [406, 449] width 329 height 17
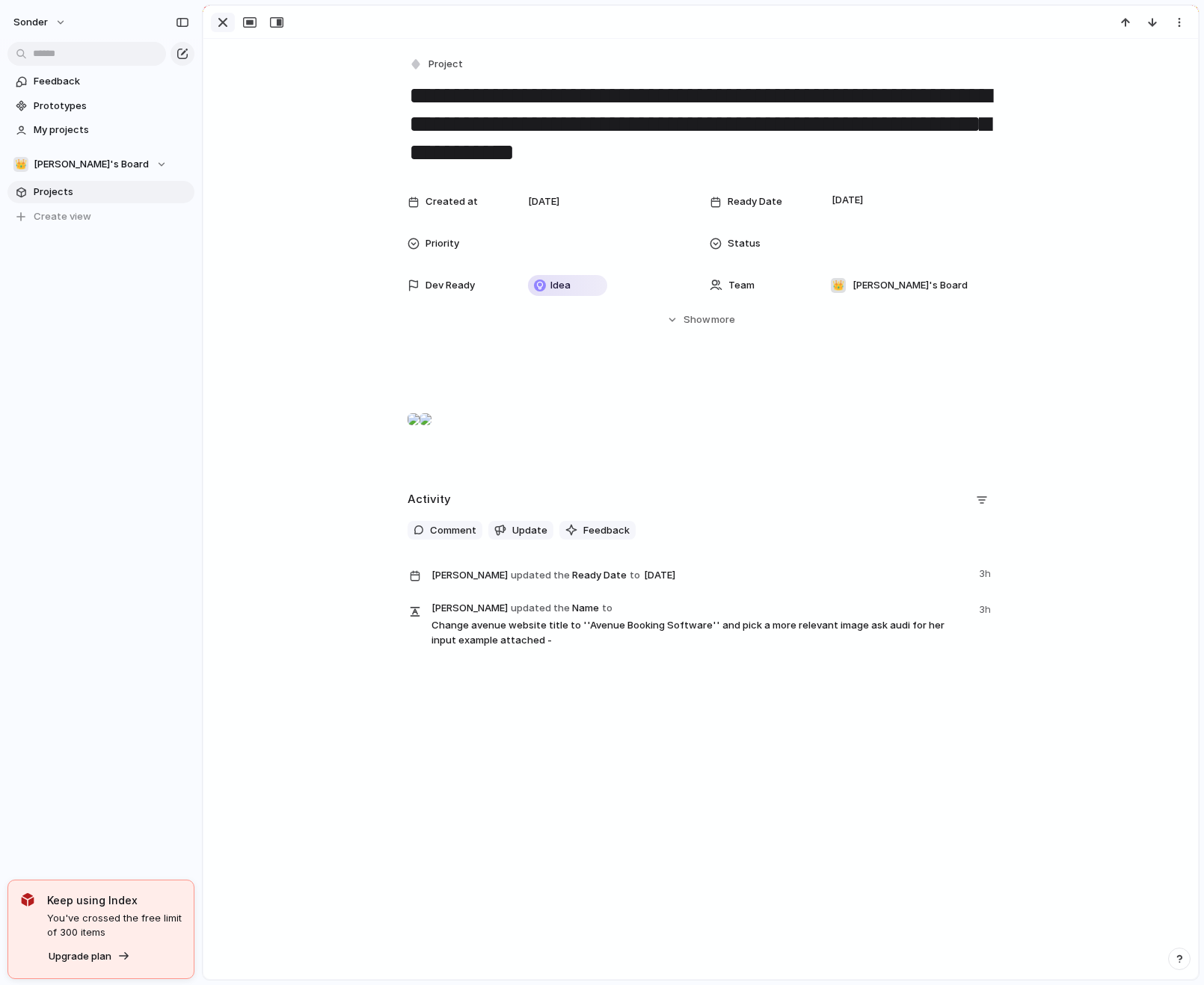
click at [220, 21] on div "button" at bounding box center [223, 22] width 18 height 18
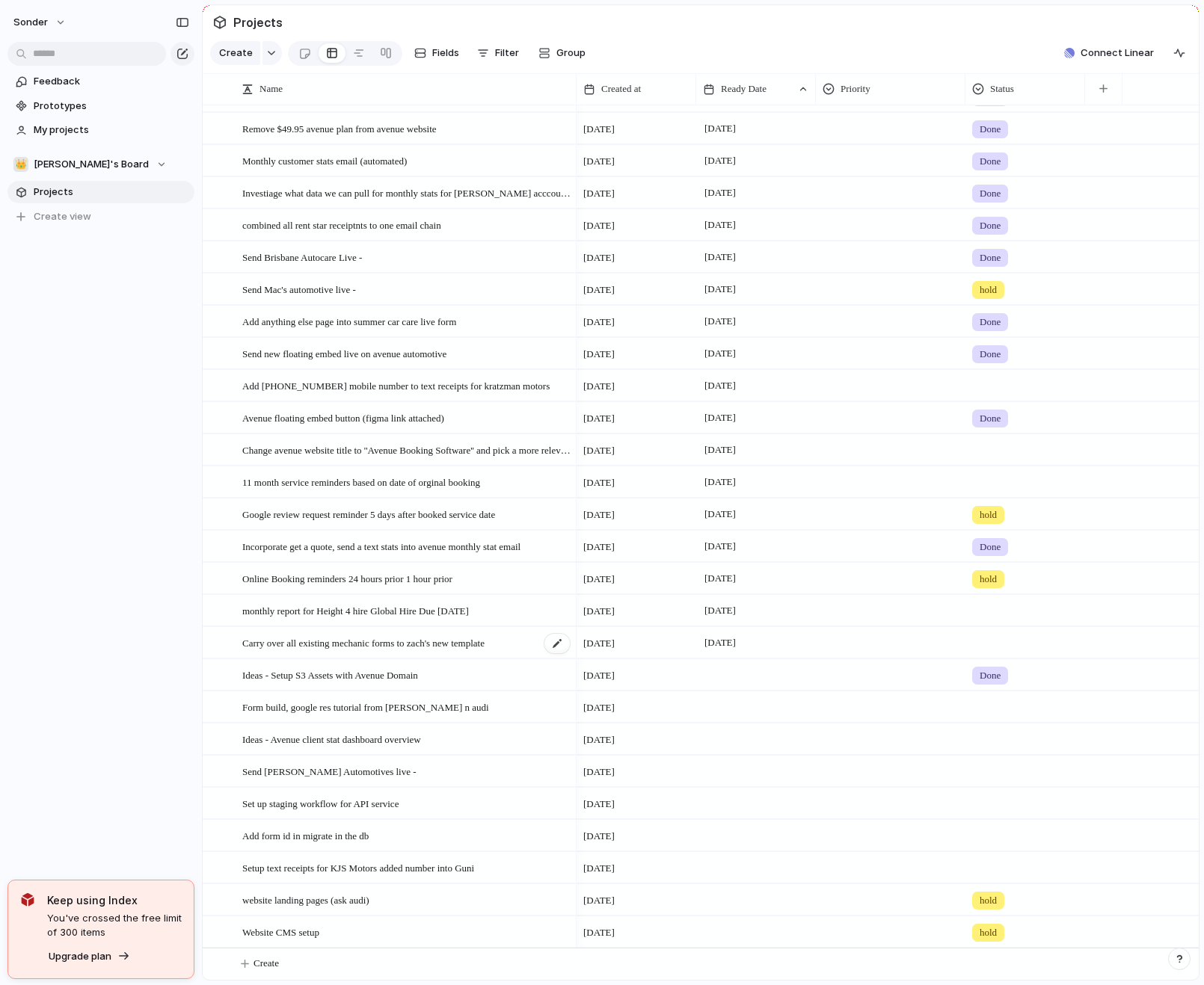
click at [421, 637] on span "Carry over all existing mechanic forms to zach's new template" at bounding box center [363, 642] width 242 height 17
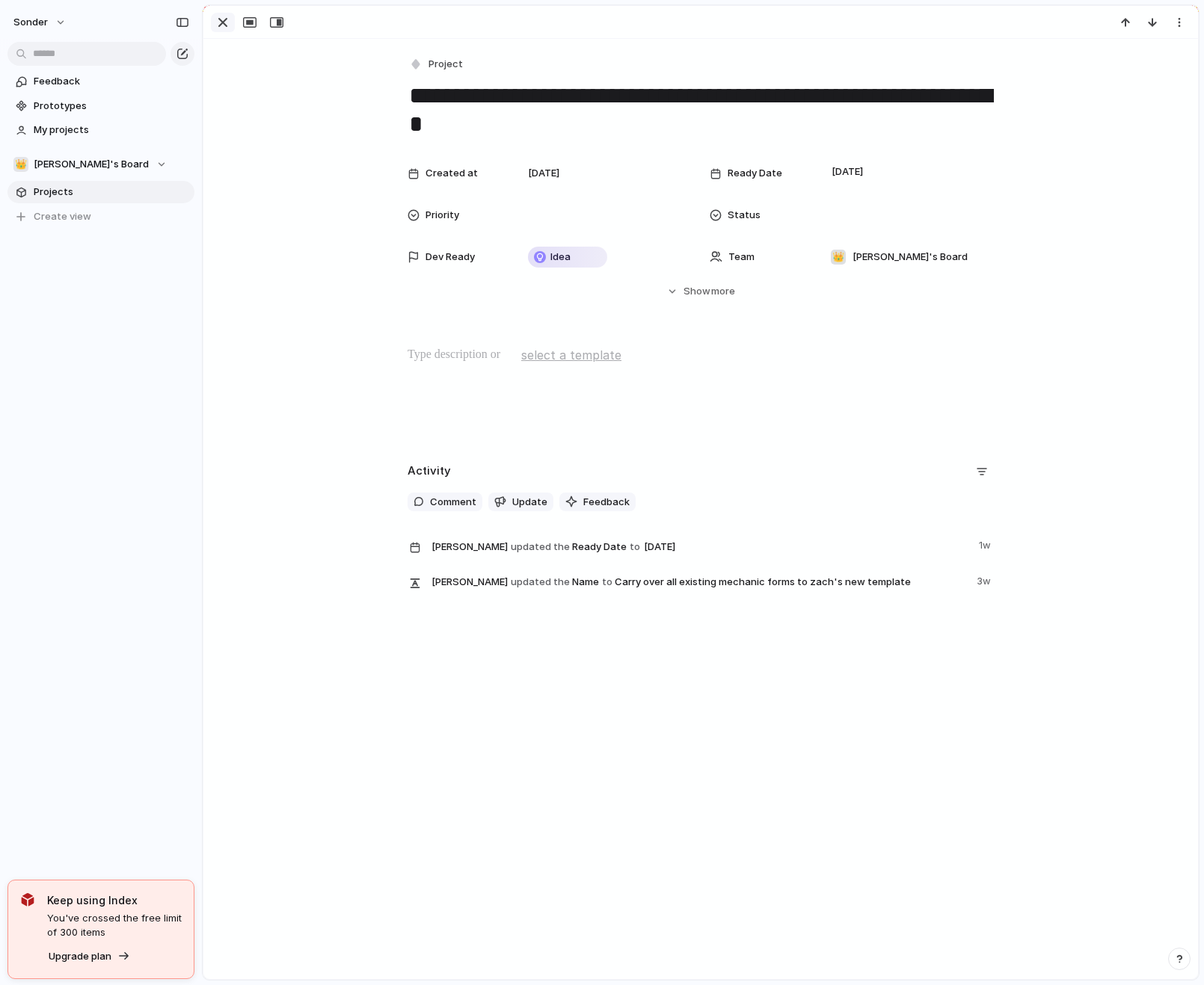
click at [221, 24] on div "button" at bounding box center [223, 22] width 18 height 18
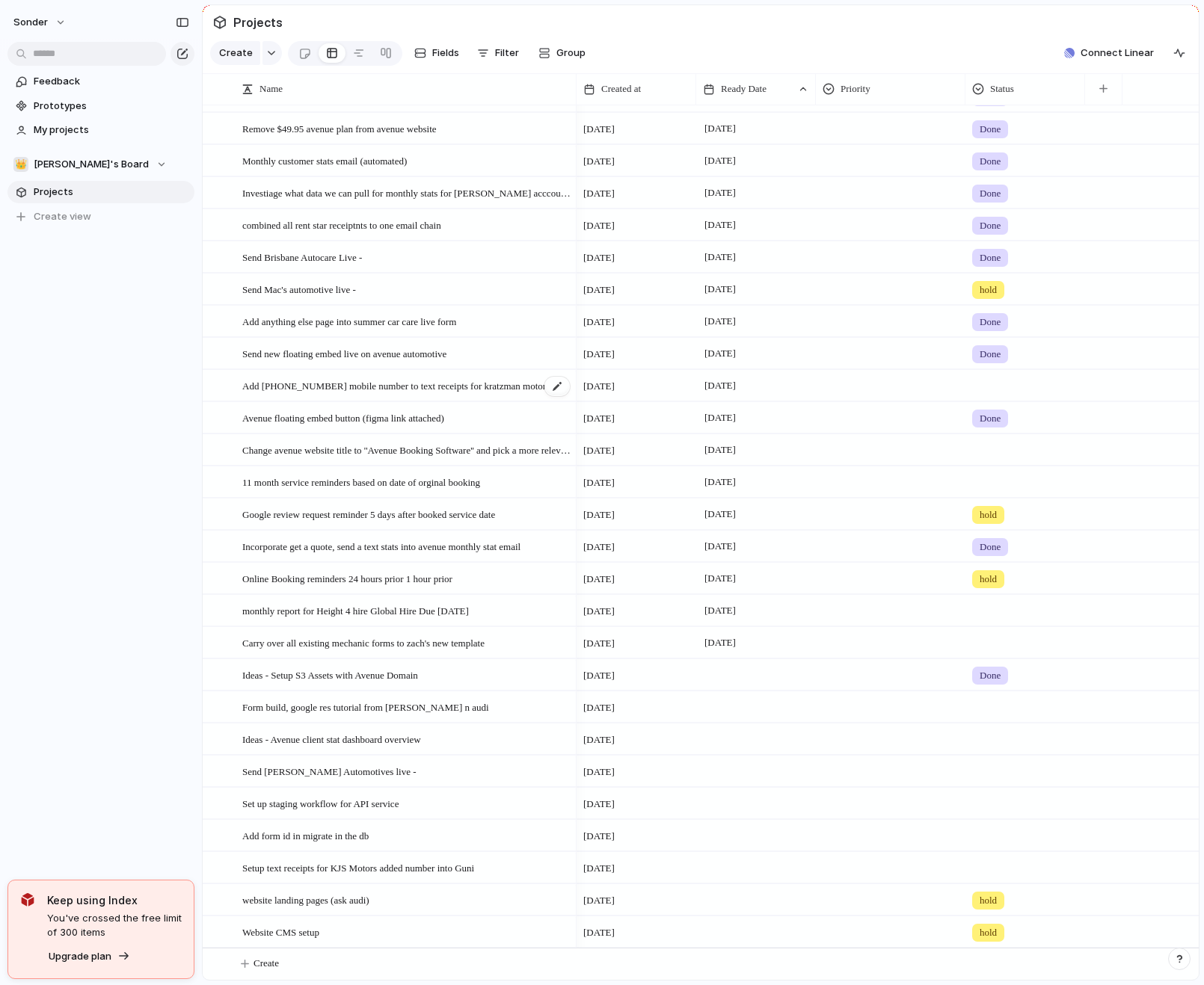
click at [448, 388] on span "Add [PHONE_NUMBER] mobile number to text receipts for kratzman motors" at bounding box center [395, 384] width 307 height 17
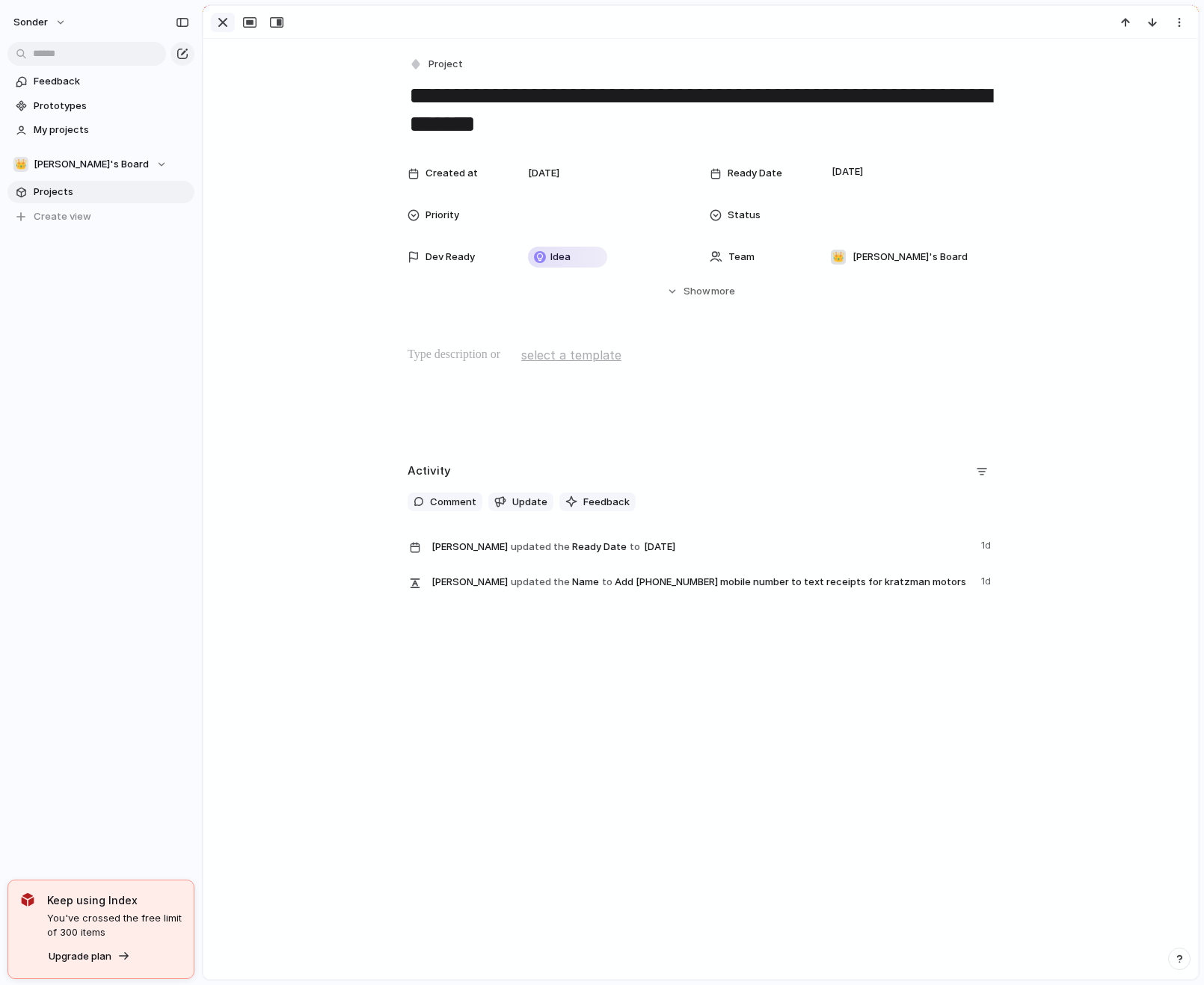
click at [218, 30] on div "button" at bounding box center [223, 22] width 18 height 18
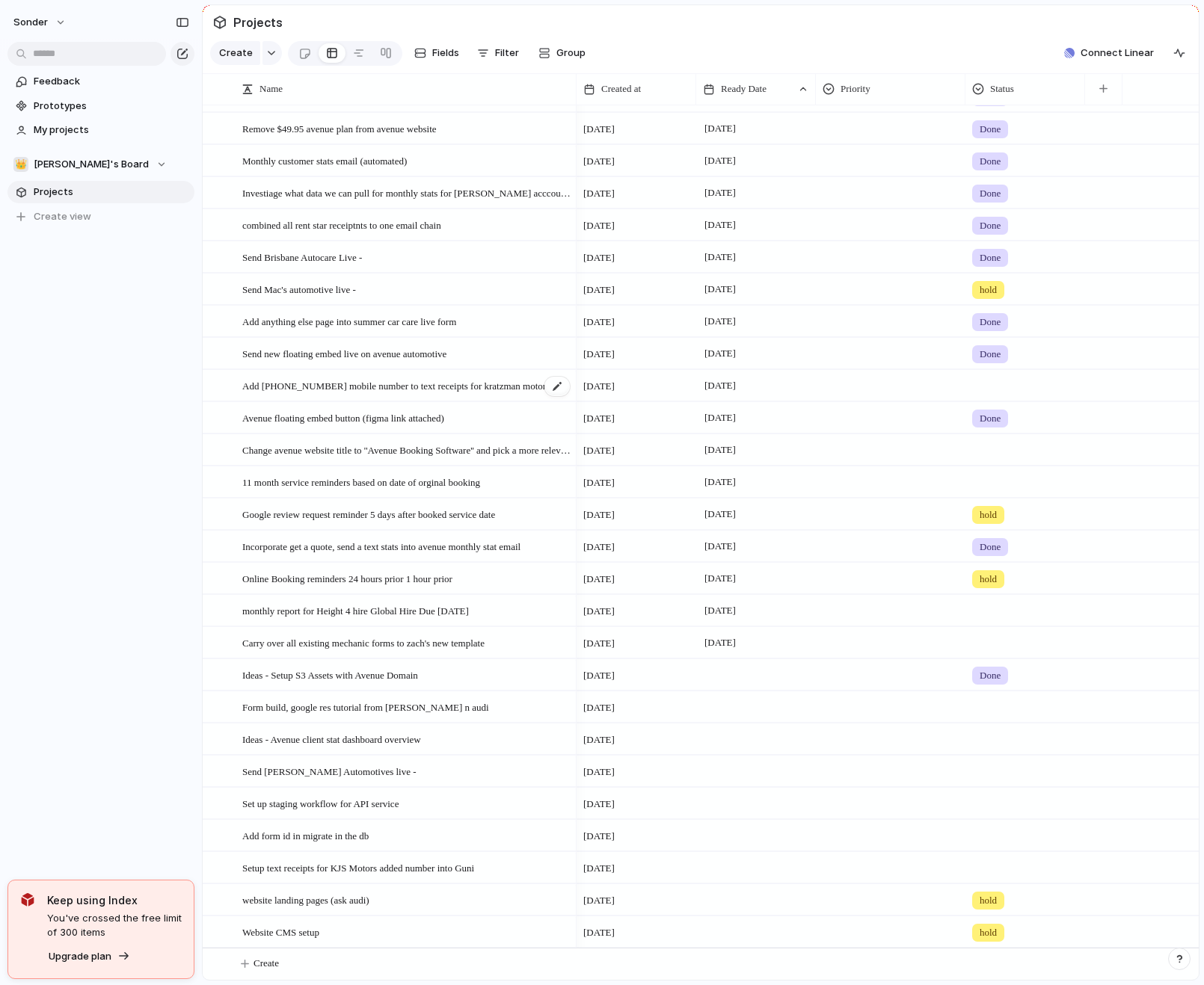
click at [435, 376] on span "Add [PHONE_NUMBER] mobile number to text receipts for kratzman motors" at bounding box center [395, 384] width 307 height 17
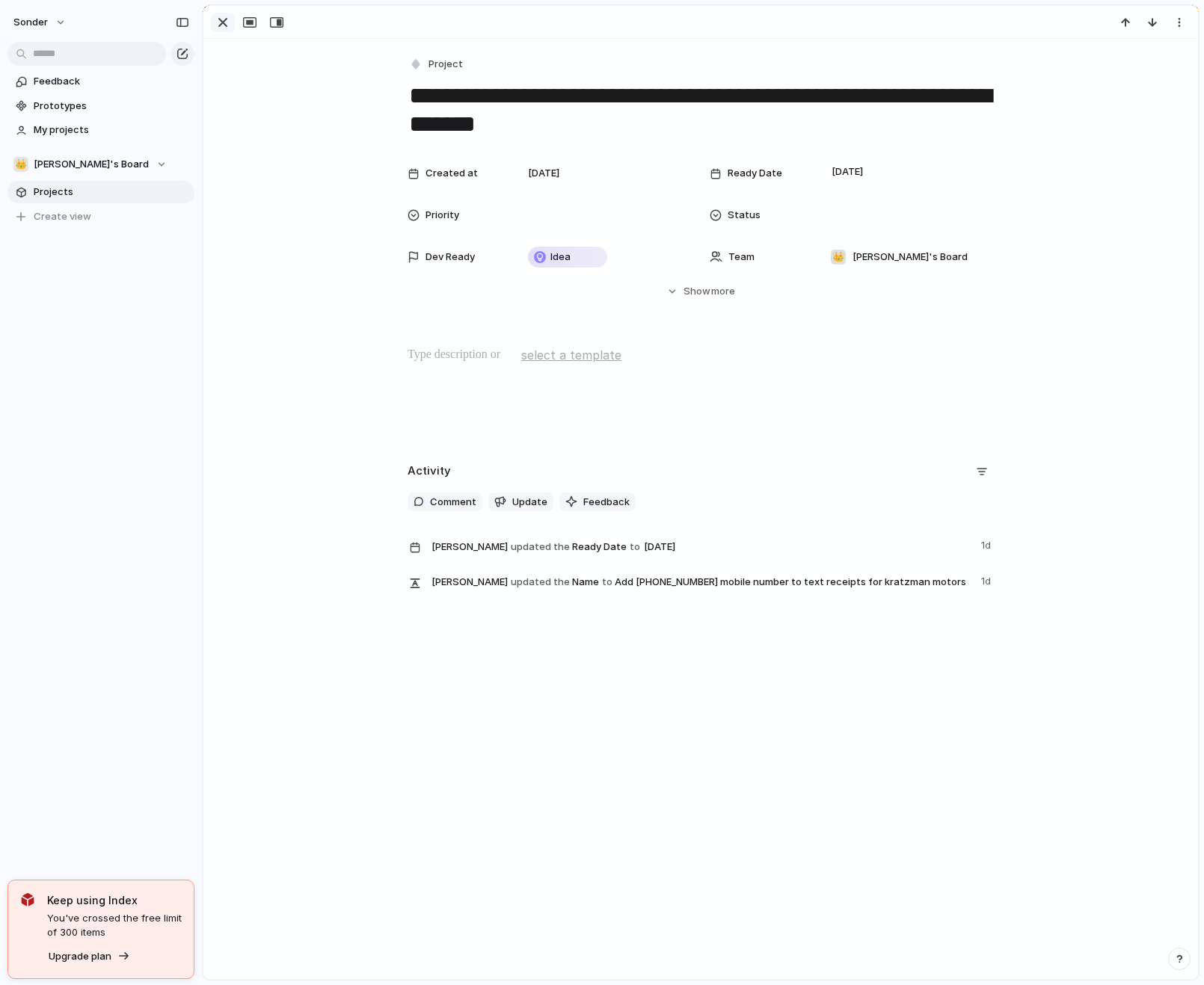
click at [230, 28] on div "button" at bounding box center [223, 22] width 18 height 18
